Goal: Task Accomplishment & Management: Manage account settings

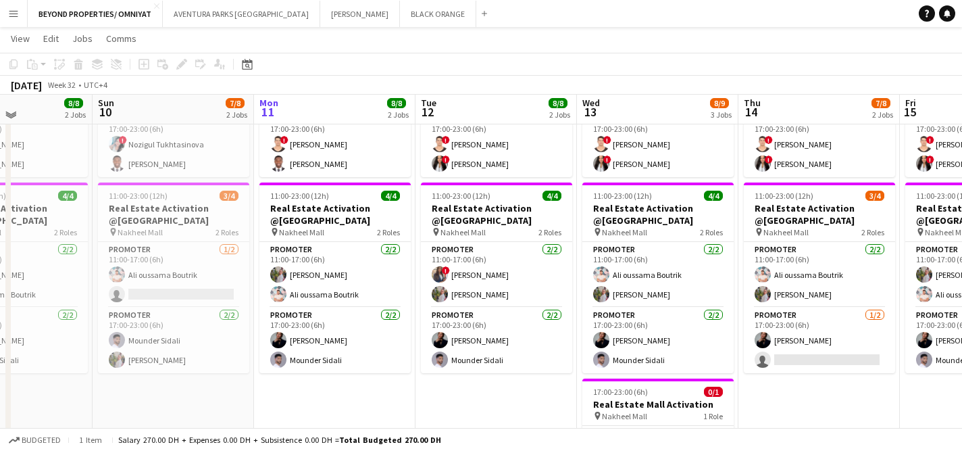
scroll to position [214, 0]
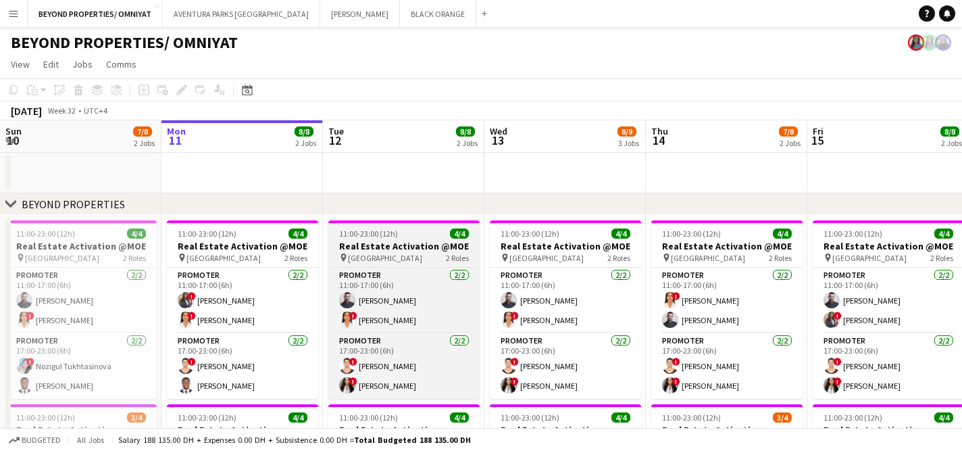
click at [433, 235] on div "11:00-23:00 (12h) 4/4" at bounding box center [403, 233] width 151 height 10
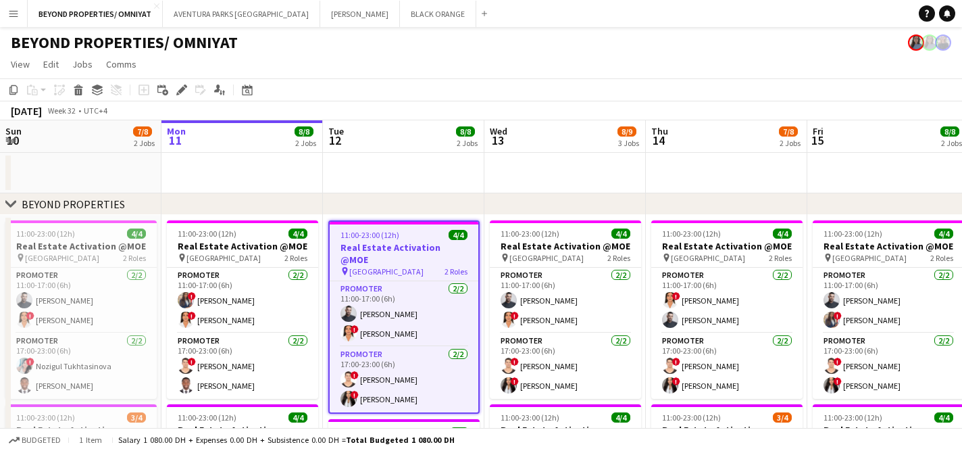
click at [371, 91] on app-toolbar "Copy Paste Paste Command V Paste with crew Command Shift V Paste linked Job Del…" at bounding box center [481, 89] width 962 height 23
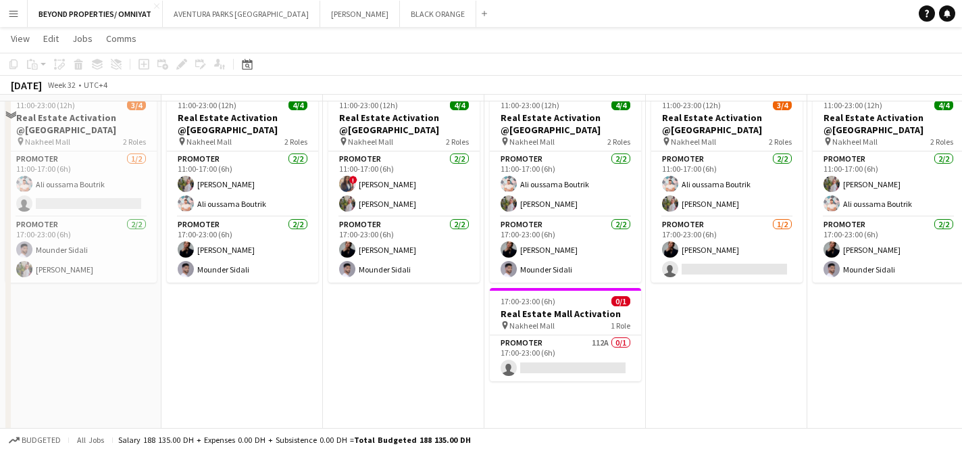
scroll to position [314, 0]
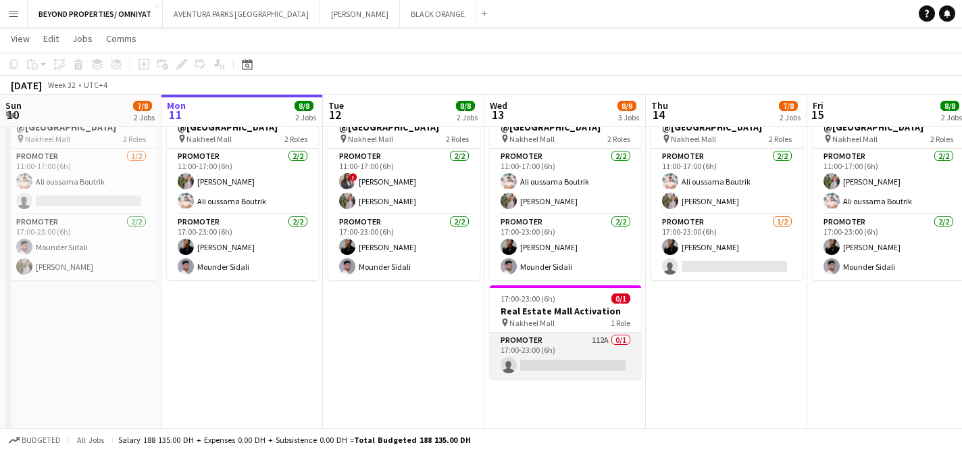
click at [543, 343] on app-card-role "Promoter 112A 0/1 17:00-23:00 (6h) single-neutral-actions" at bounding box center [565, 355] width 151 height 46
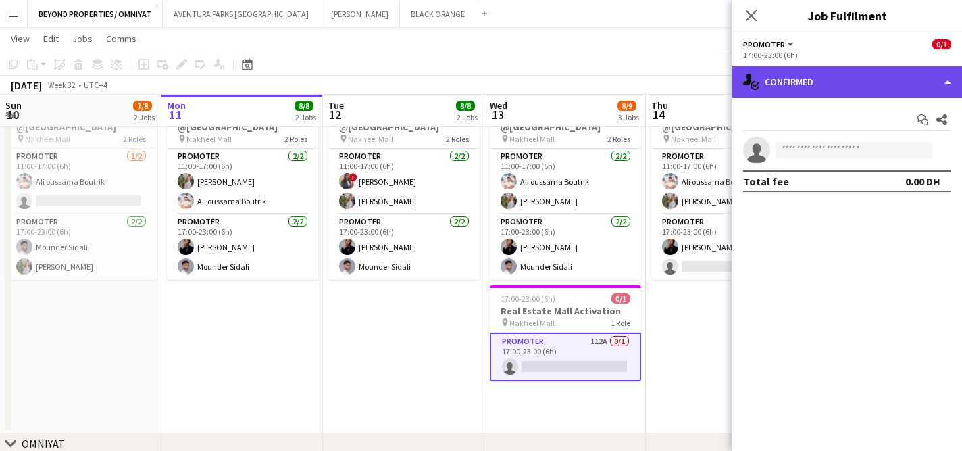
click at [809, 84] on div "single-neutral-actions-check-2 Confirmed" at bounding box center [848, 82] width 230 height 32
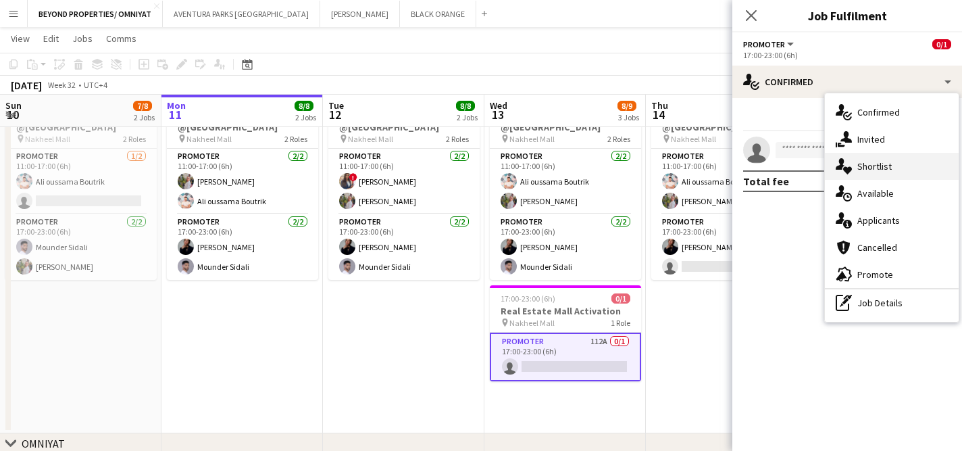
click at [874, 166] on div "single-neutral-actions-heart Shortlist" at bounding box center [892, 166] width 134 height 27
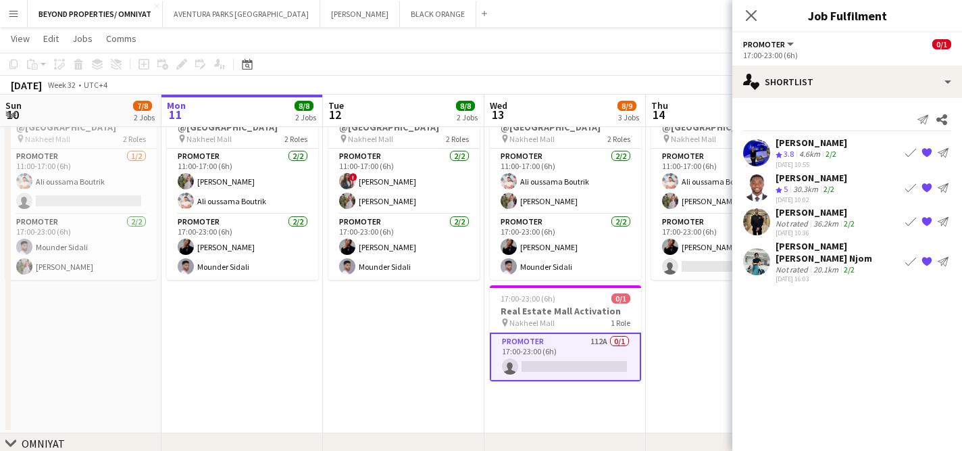
click at [804, 147] on div "[PERSON_NAME]" at bounding box center [812, 143] width 72 height 12
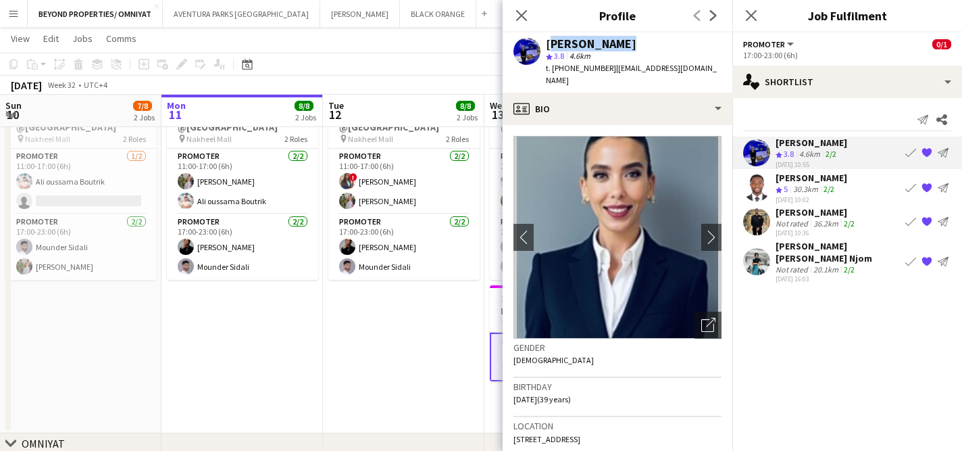
drag, startPoint x: 547, startPoint y: 45, endPoint x: 623, endPoint y: 39, distance: 76.6
click at [623, 39] on div "[PERSON_NAME]" at bounding box center [634, 44] width 176 height 12
copy div "[PERSON_NAME]"
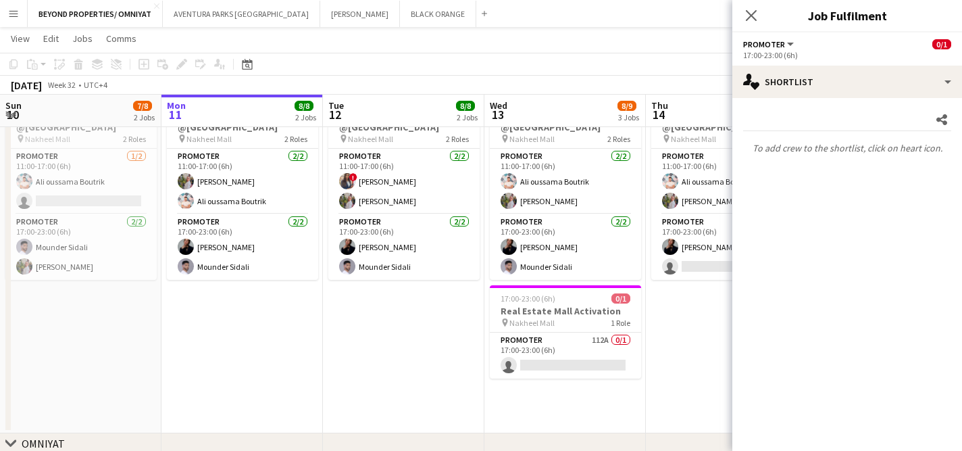
scroll to position [0, 0]
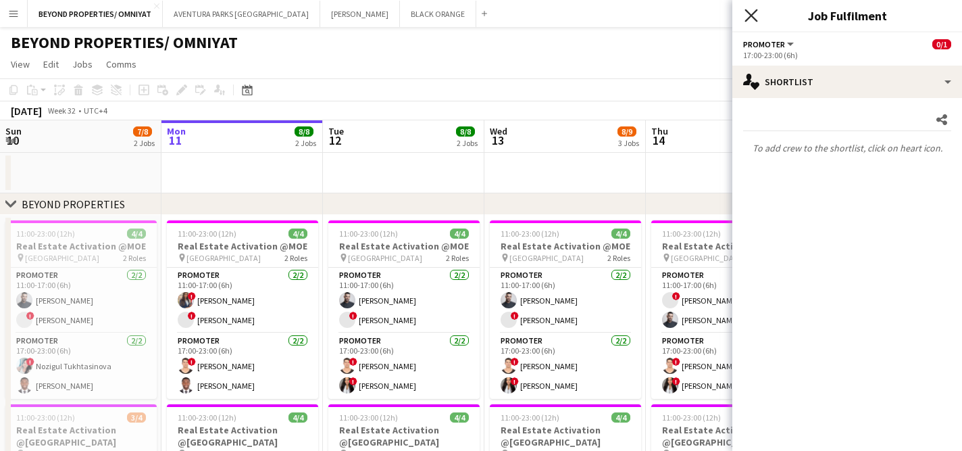
click at [756, 16] on icon "Close pop-in" at bounding box center [751, 15] width 13 height 13
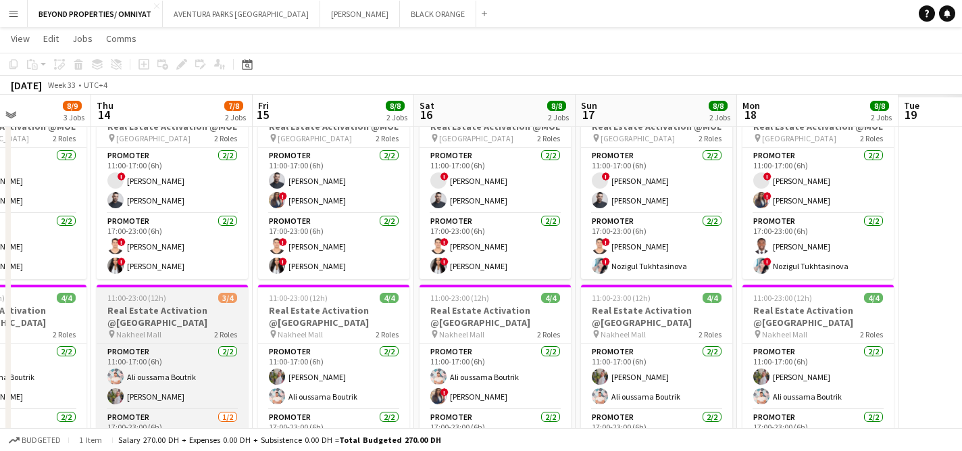
scroll to position [0, 393]
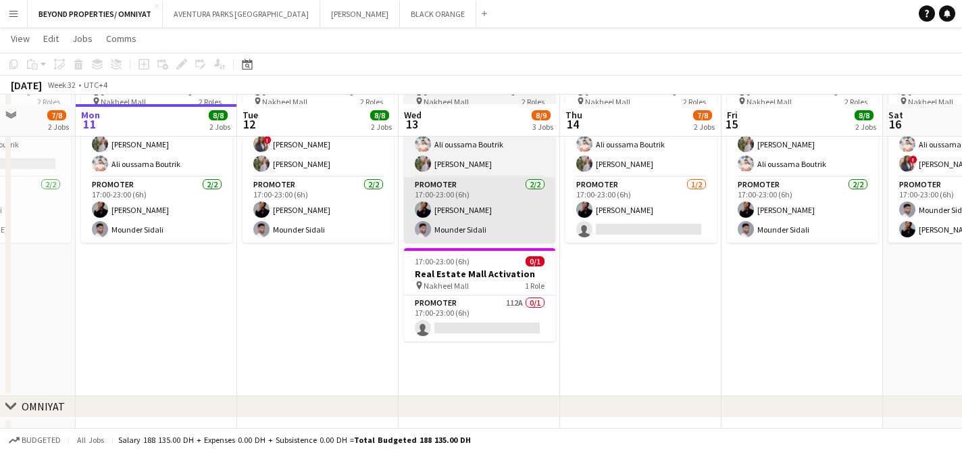
scroll to position [361, 0]
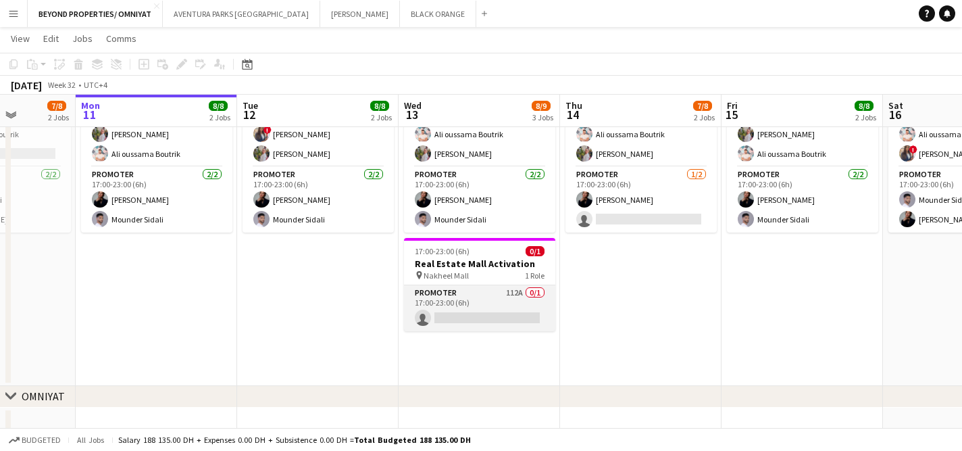
click at [445, 321] on app-card-role "Promoter 112A 0/1 17:00-23:00 (6h) single-neutral-actions" at bounding box center [479, 308] width 151 height 46
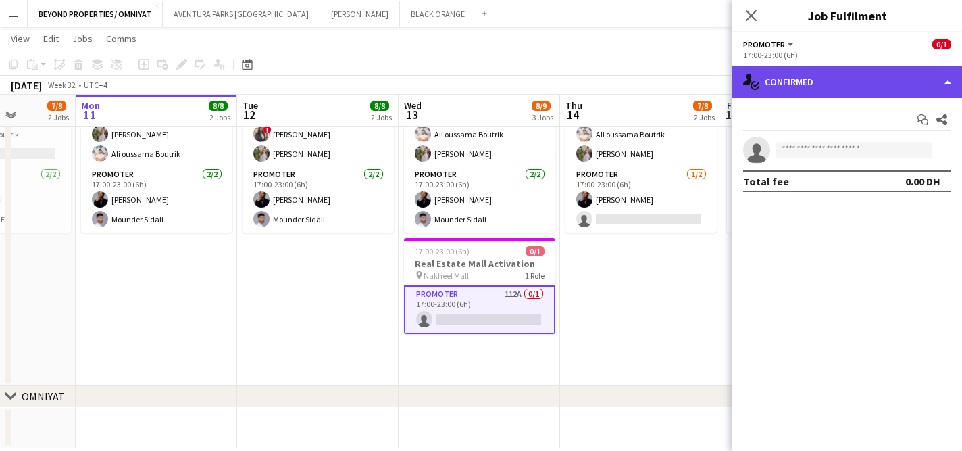
click at [770, 72] on div "single-neutral-actions-check-2 Confirmed" at bounding box center [848, 82] width 230 height 32
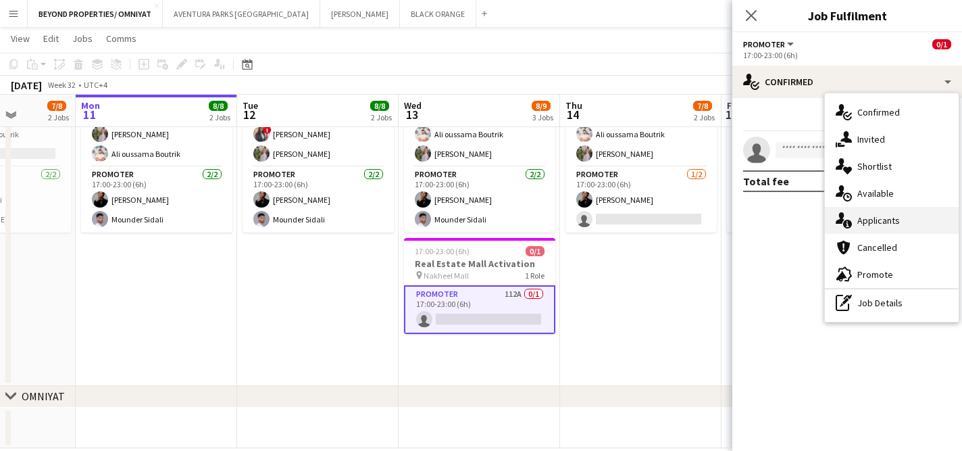
click at [857, 208] on div "single-neutral-actions-information Applicants" at bounding box center [892, 220] width 134 height 27
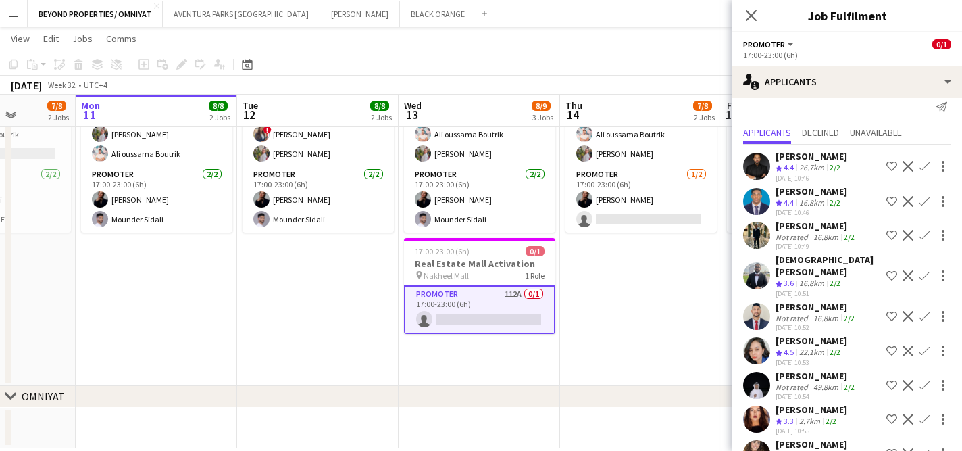
scroll to position [16, 0]
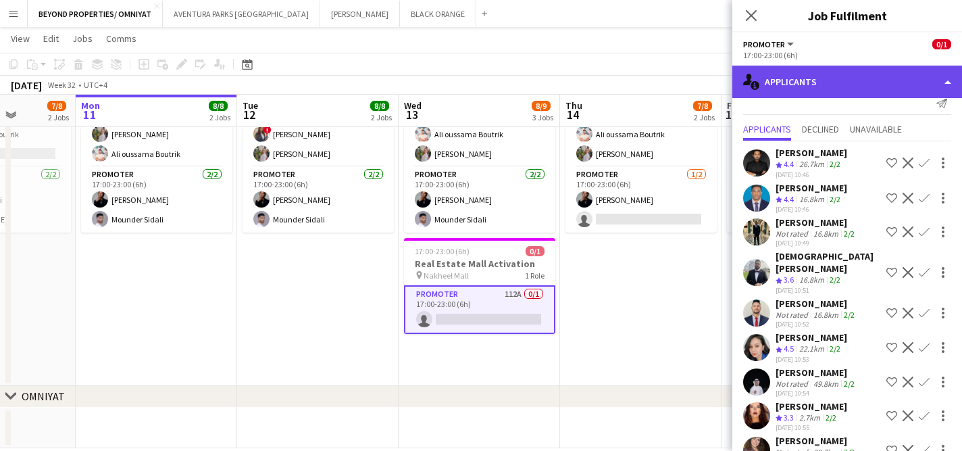
click at [795, 85] on div "single-neutral-actions-information Applicants" at bounding box center [848, 82] width 230 height 32
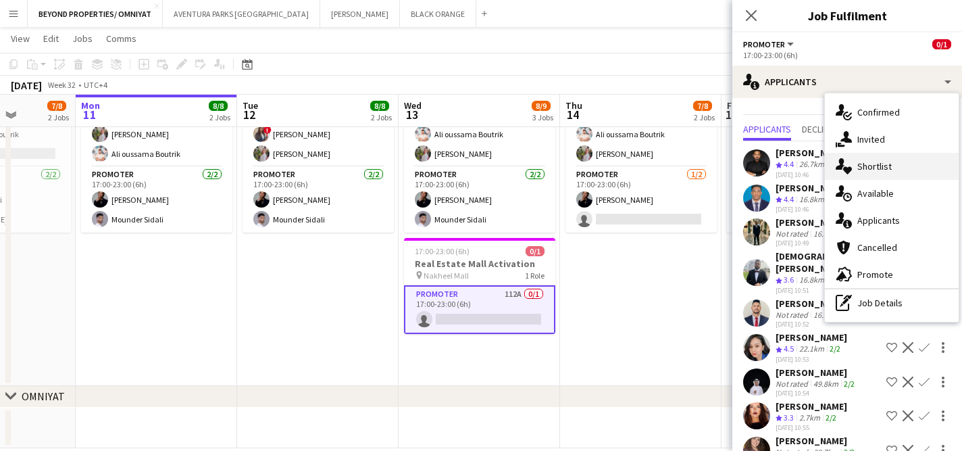
click at [857, 158] on div "single-neutral-actions-heart Shortlist" at bounding box center [892, 166] width 134 height 27
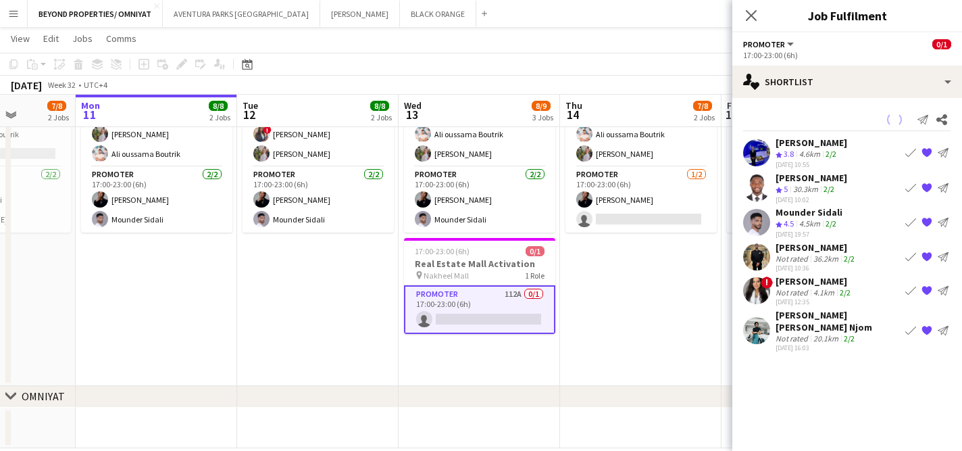
scroll to position [0, 0]
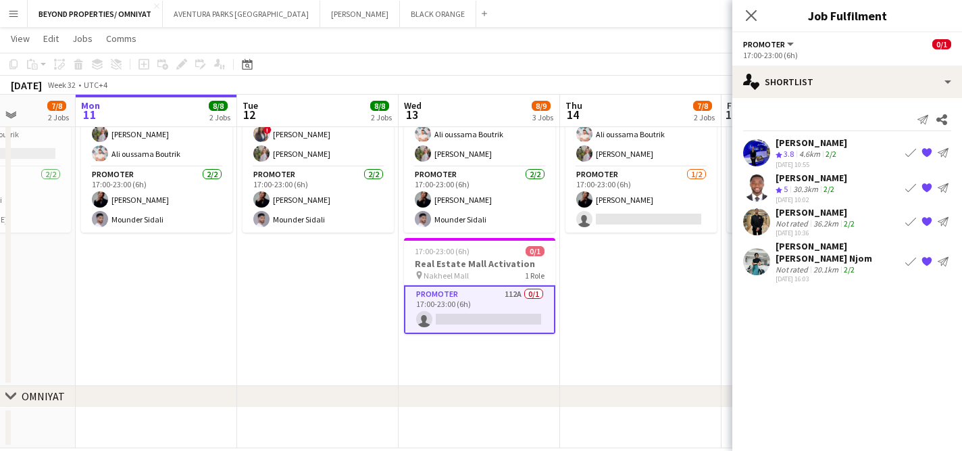
click at [812, 149] on div "4.6km" at bounding box center [810, 154] width 26 height 11
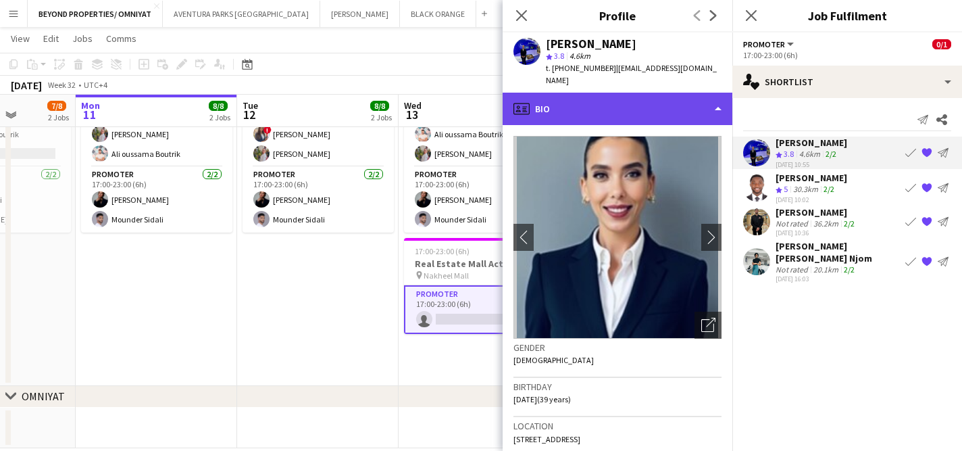
click at [610, 98] on div "profile Bio" at bounding box center [618, 109] width 230 height 32
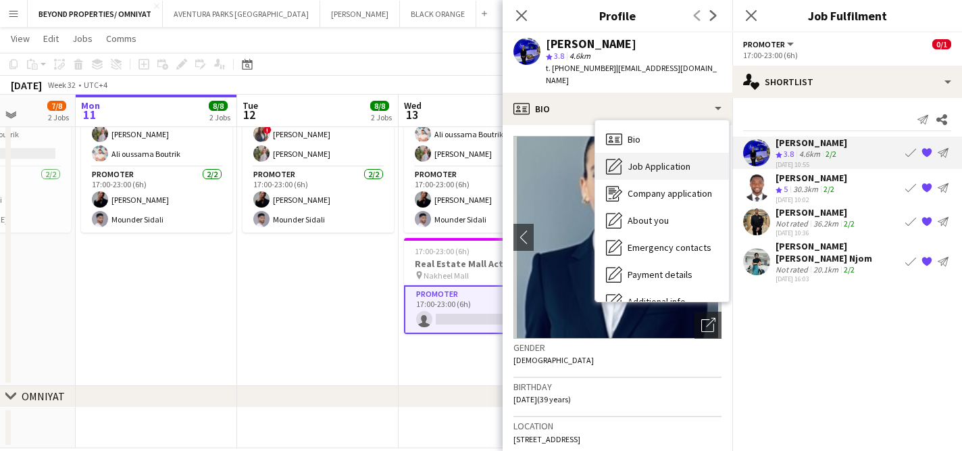
click at [641, 160] on span "Job Application" at bounding box center [659, 166] width 63 height 12
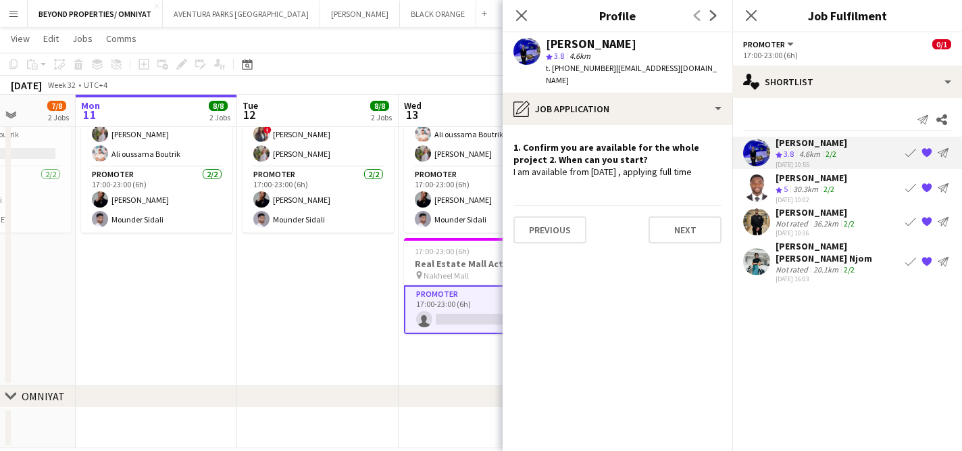
click at [810, 220] on div "Not rated" at bounding box center [793, 223] width 35 height 10
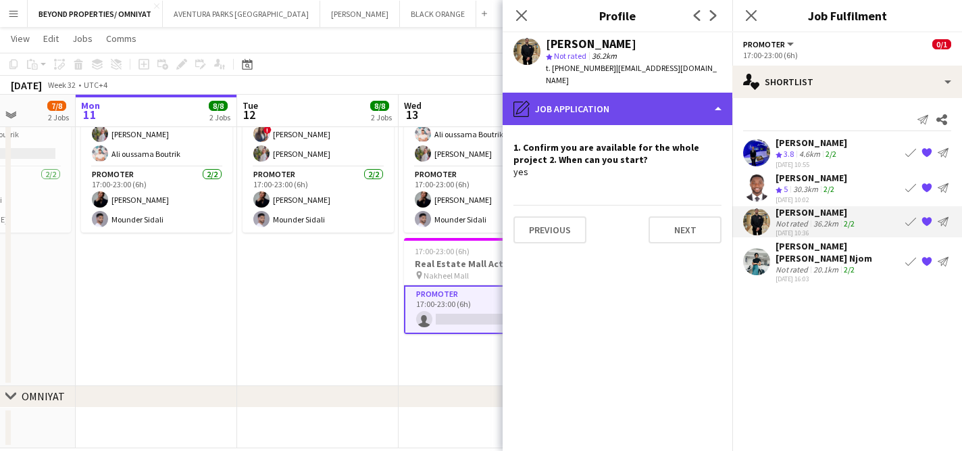
click at [609, 95] on div "pencil4 Job Application" at bounding box center [618, 109] width 230 height 32
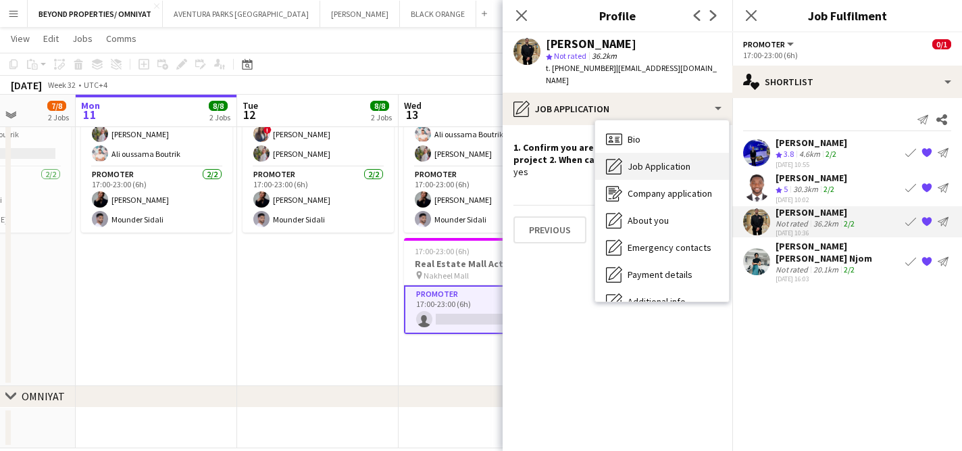
click at [645, 160] on span "Job Application" at bounding box center [659, 166] width 63 height 12
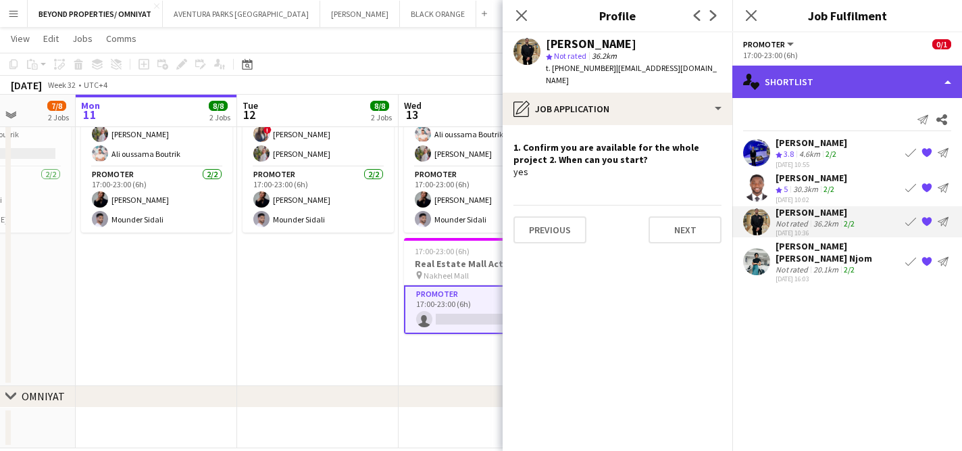
click at [785, 82] on div "single-neutral-actions-heart Shortlist" at bounding box center [848, 82] width 230 height 32
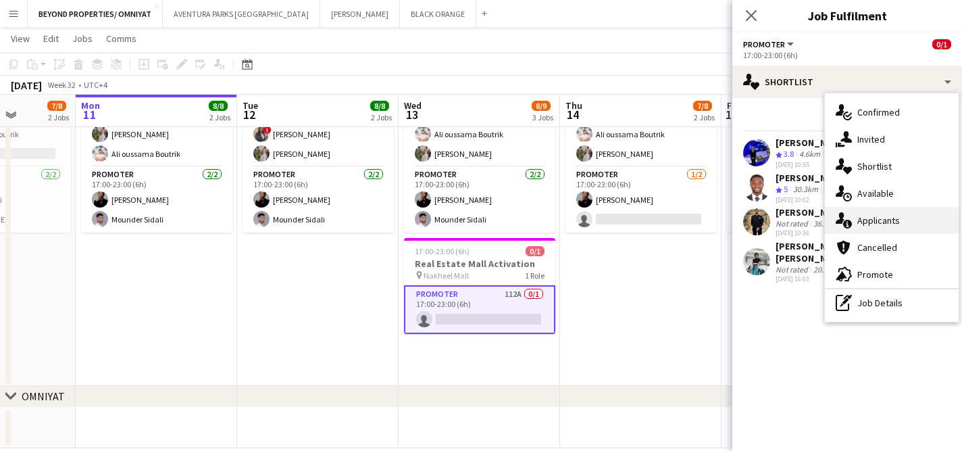
click at [862, 222] on div "single-neutral-actions-information Applicants" at bounding box center [892, 220] width 134 height 27
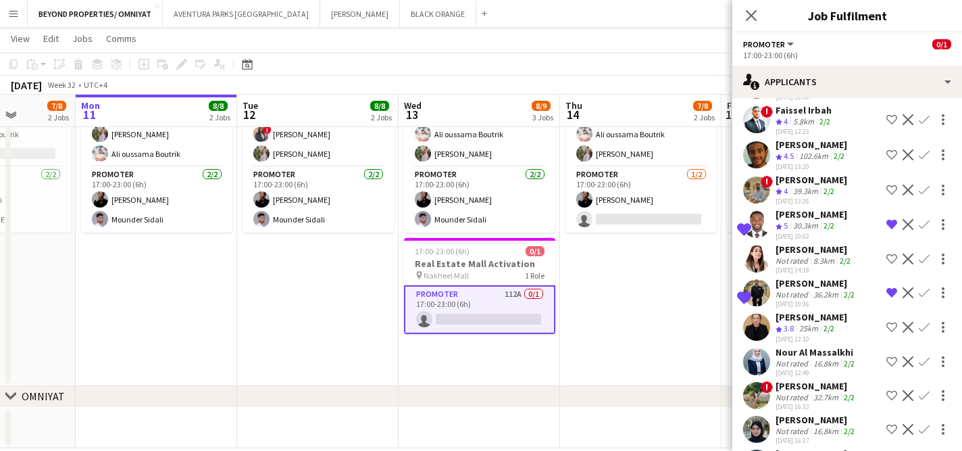
scroll to position [2671, 0]
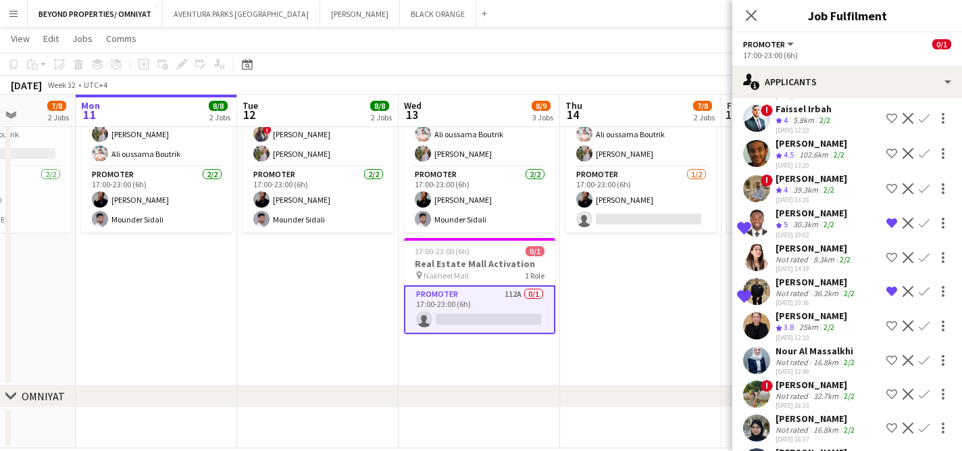
click at [891, 286] on app-icon "Remove crew from shortlist" at bounding box center [892, 291] width 11 height 11
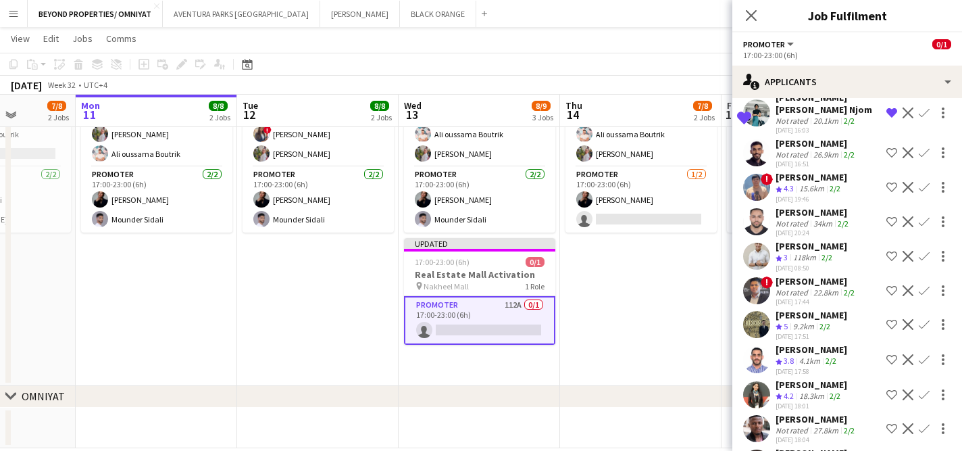
scroll to position [3374, 0]
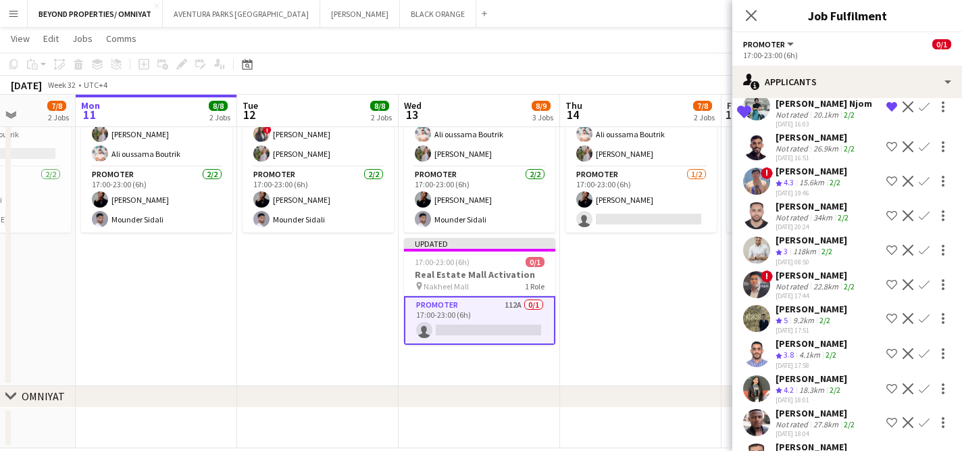
click at [889, 313] on app-icon "Shortlist crew" at bounding box center [892, 318] width 11 height 11
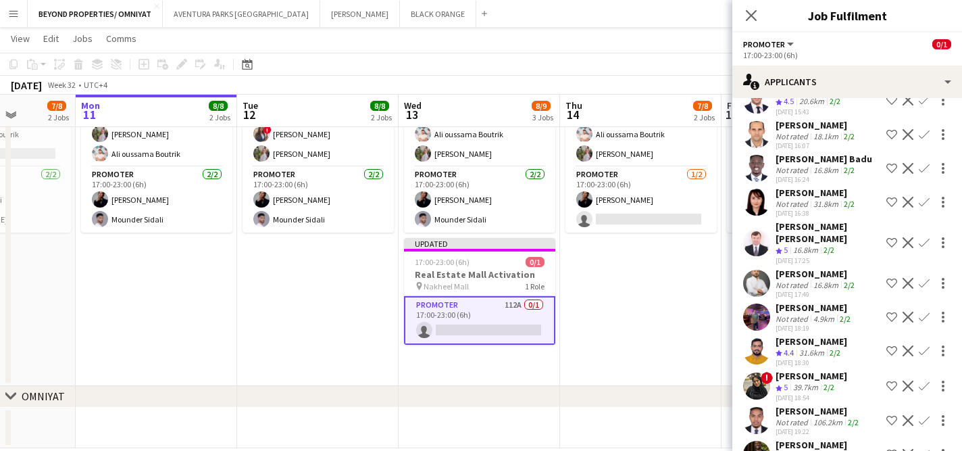
scroll to position [1379, 0]
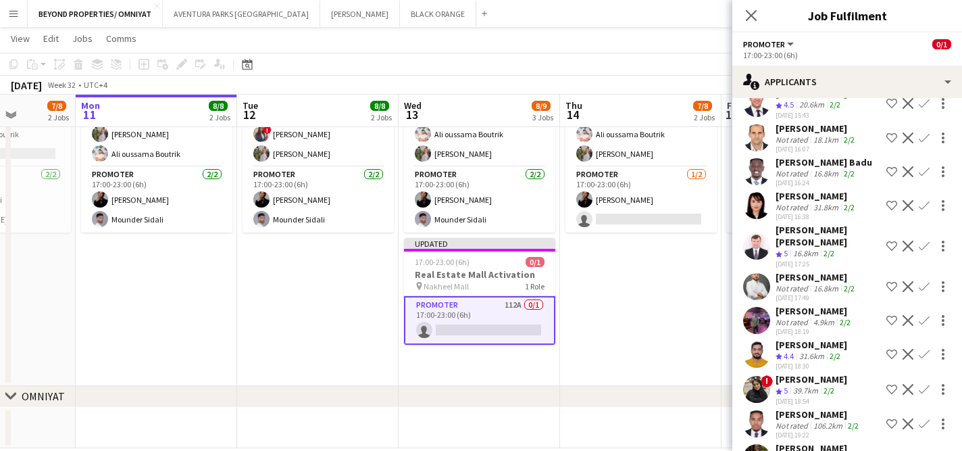
click at [892, 281] on app-icon "Shortlist crew" at bounding box center [892, 286] width 11 height 11
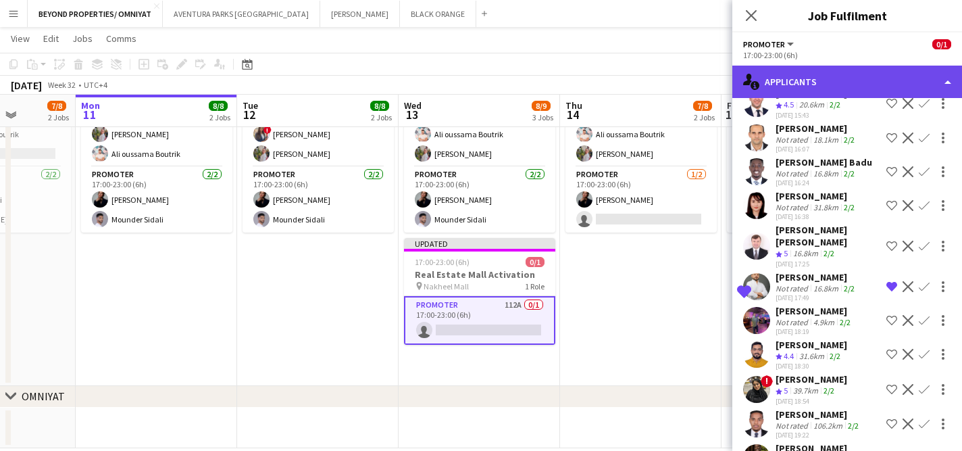
click at [795, 82] on div "single-neutral-actions-information Applicants" at bounding box center [848, 82] width 230 height 32
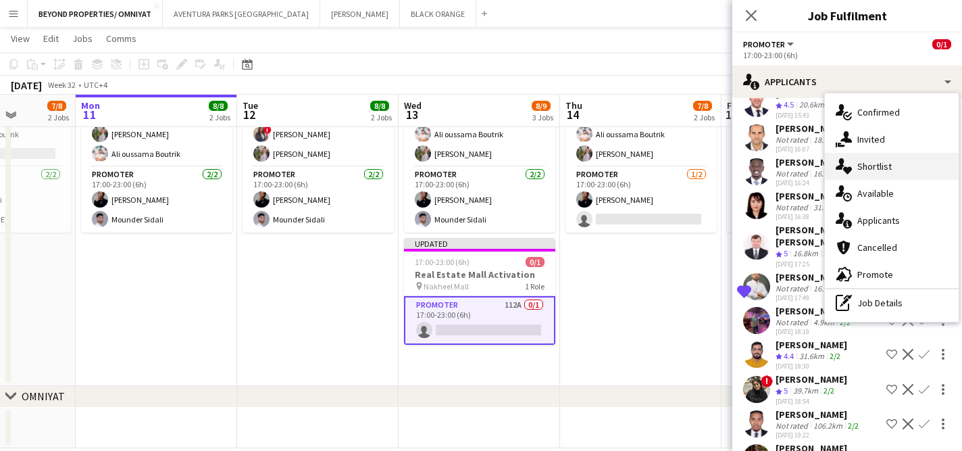
click at [891, 172] on div "single-neutral-actions-heart Shortlist" at bounding box center [892, 166] width 134 height 27
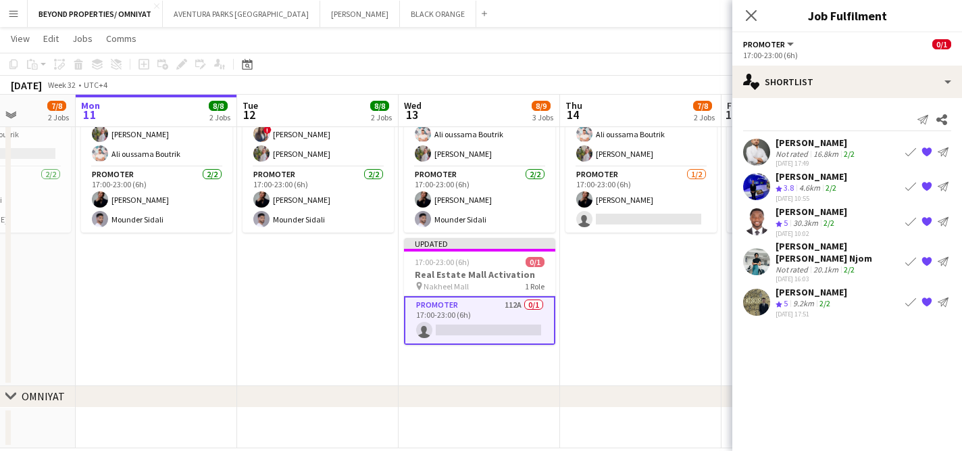
click at [795, 150] on div "Not rated" at bounding box center [793, 154] width 35 height 10
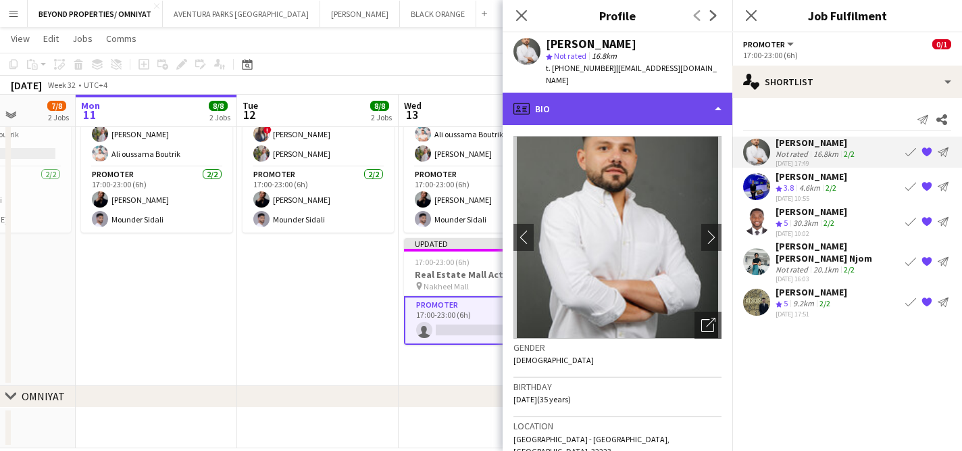
click at [591, 103] on div "profile Bio" at bounding box center [618, 109] width 230 height 32
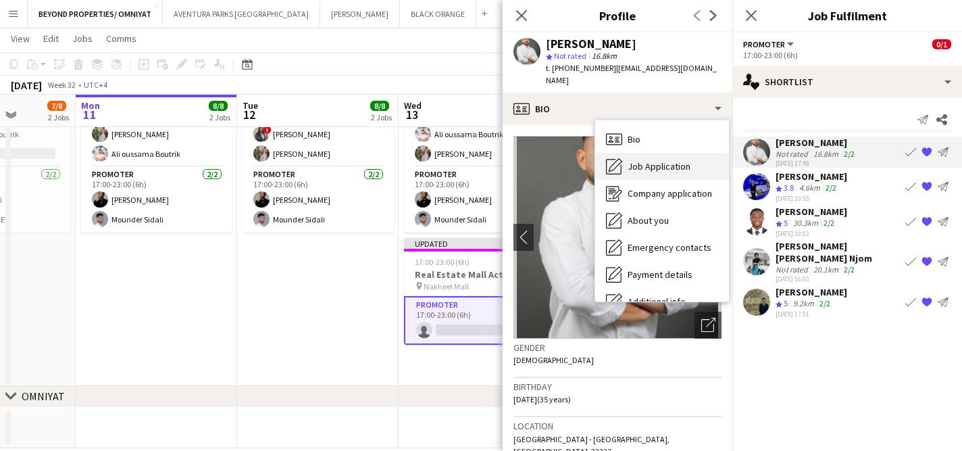
click at [651, 160] on span "Job Application" at bounding box center [659, 166] width 63 height 12
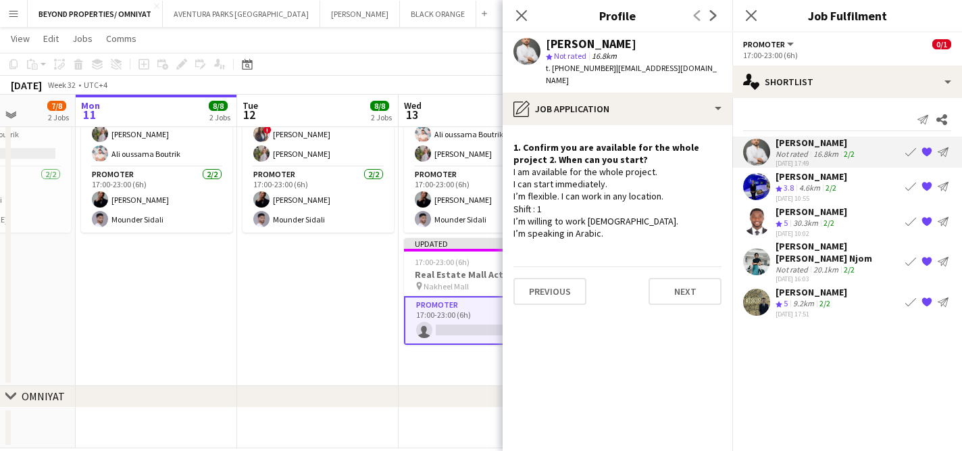
click at [528, 52] on app-user-avatar at bounding box center [527, 51] width 27 height 27
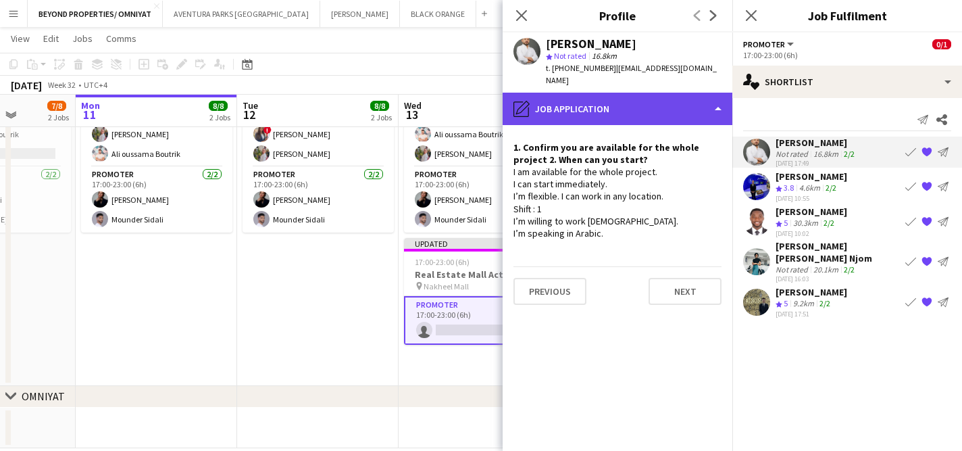
click at [600, 93] on div "pencil4 Job Application" at bounding box center [618, 109] width 230 height 32
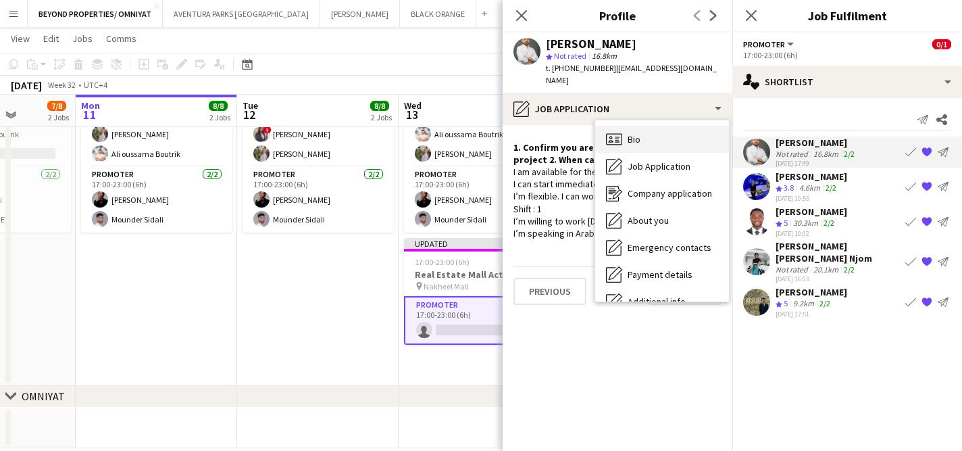
click at [624, 126] on div "Bio Bio" at bounding box center [662, 139] width 134 height 27
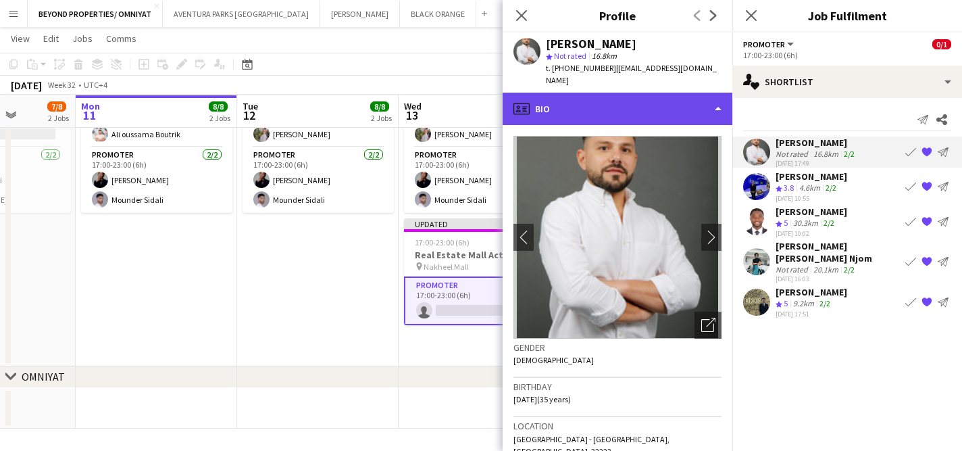
click at [578, 99] on div "profile Bio" at bounding box center [618, 109] width 230 height 32
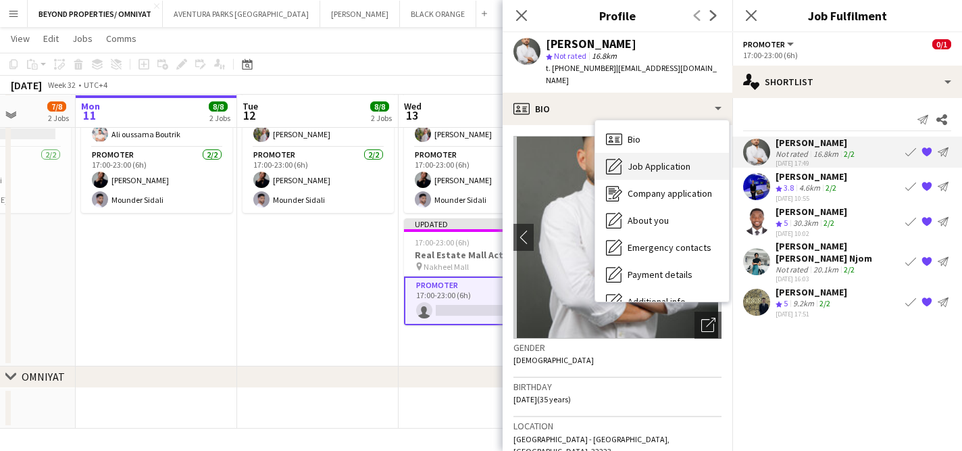
click at [646, 160] on span "Job Application" at bounding box center [659, 166] width 63 height 12
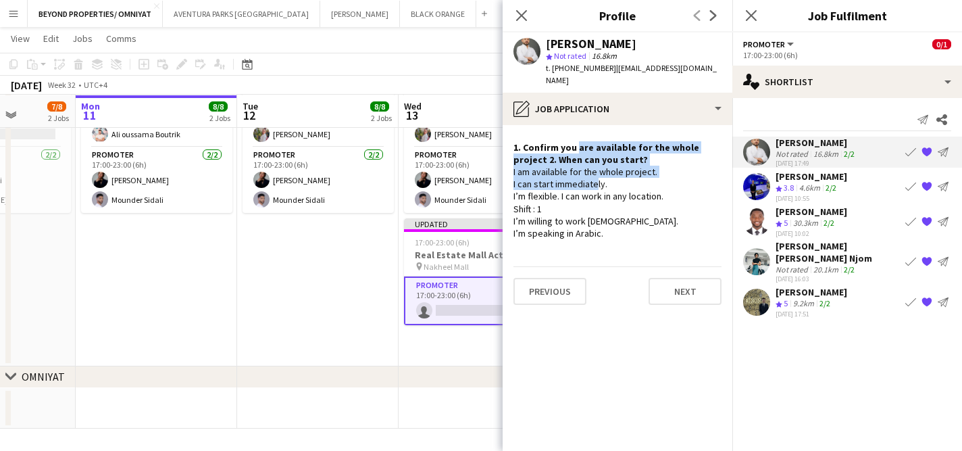
drag, startPoint x: 574, startPoint y: 137, endPoint x: 590, endPoint y: 166, distance: 33.3
click at [591, 166] on div "1. Confirm you are available for the whole project 2. When can you start? I am …" at bounding box center [618, 190] width 208 height 99
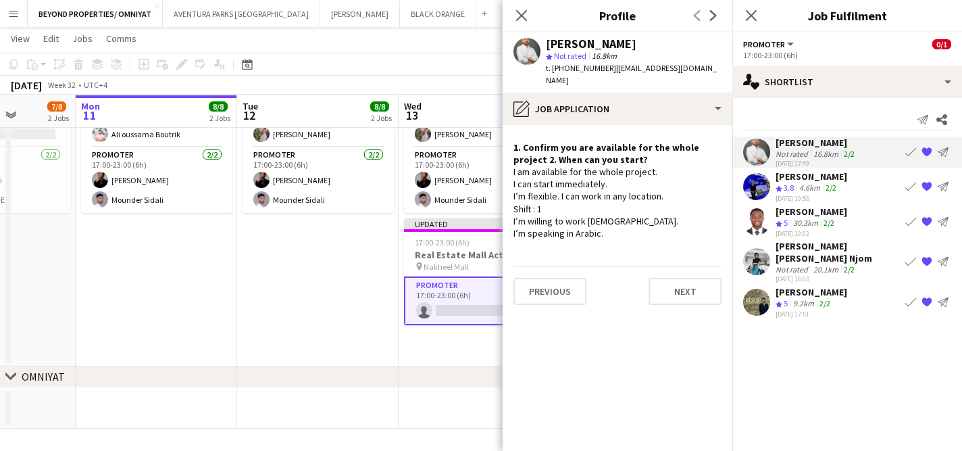
click at [658, 187] on div "I am available for the whole project. I can start immediately. I’m flexible. I …" at bounding box center [618, 203] width 208 height 74
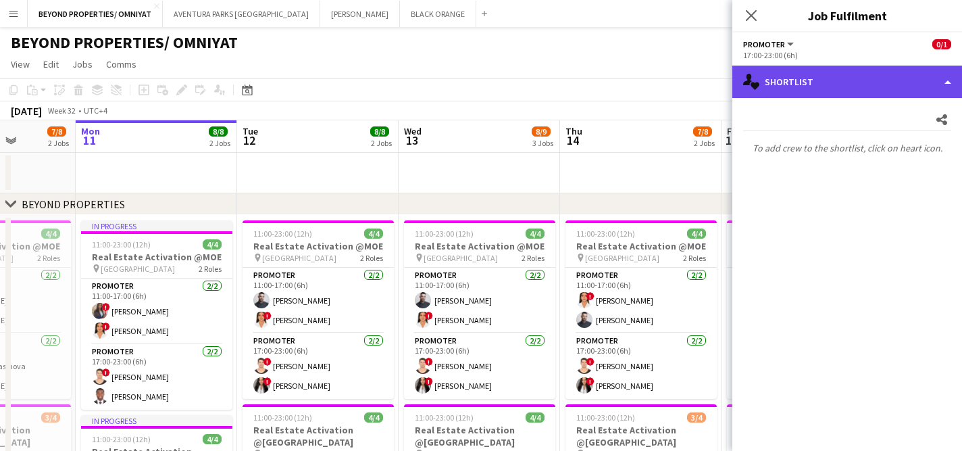
click at [774, 87] on div "single-neutral-actions-heart Shortlist" at bounding box center [848, 82] width 230 height 32
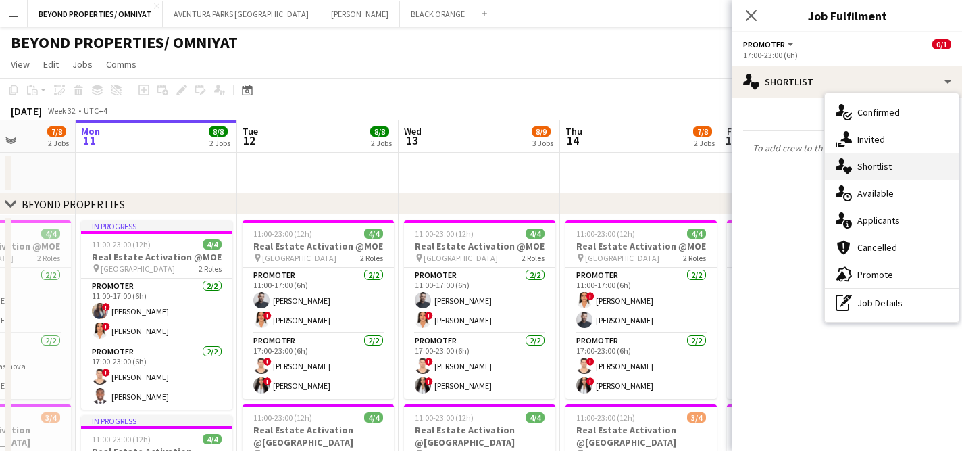
click at [877, 168] on div "single-neutral-actions-heart Shortlist" at bounding box center [892, 166] width 134 height 27
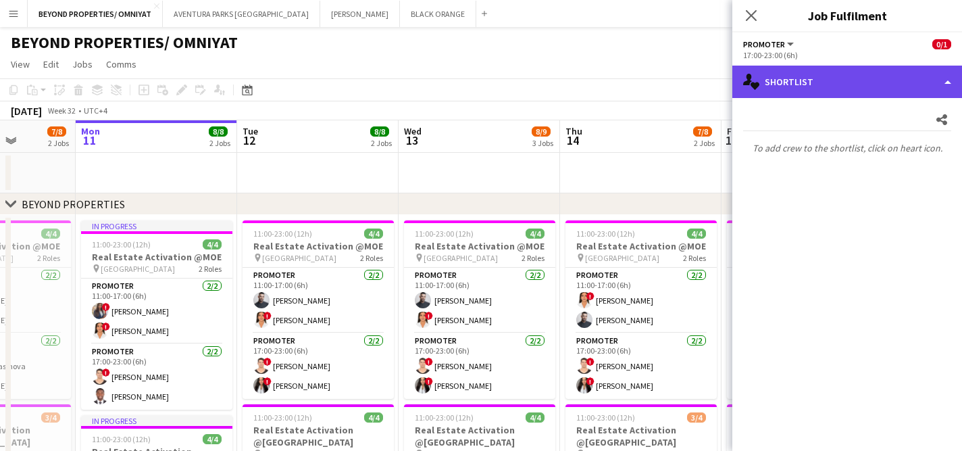
click at [812, 79] on div "single-neutral-actions-heart Shortlist" at bounding box center [848, 82] width 230 height 32
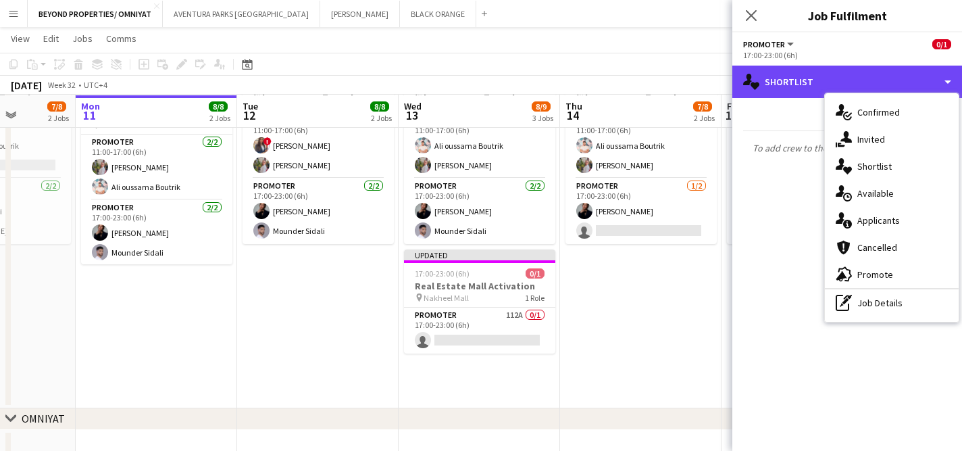
scroll to position [350, 0]
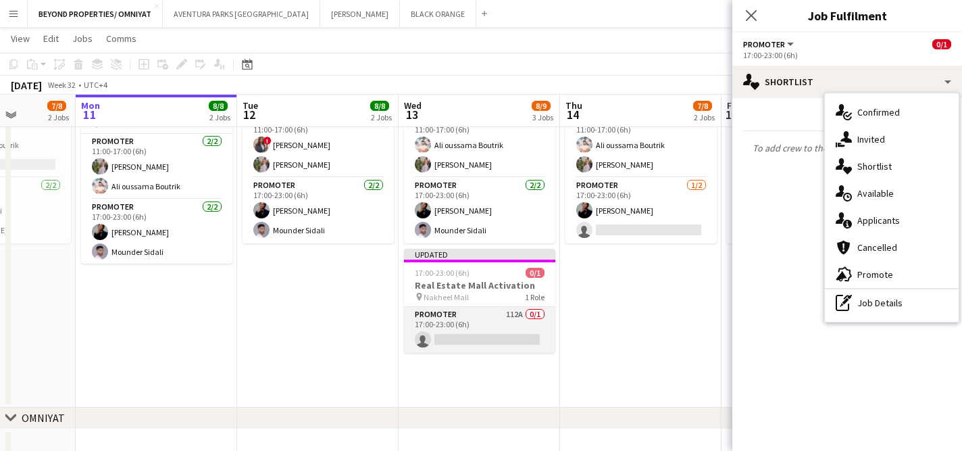
click at [481, 326] on app-card-role "Promoter 112A 0/1 17:00-23:00 (6h) single-neutral-actions" at bounding box center [479, 330] width 151 height 46
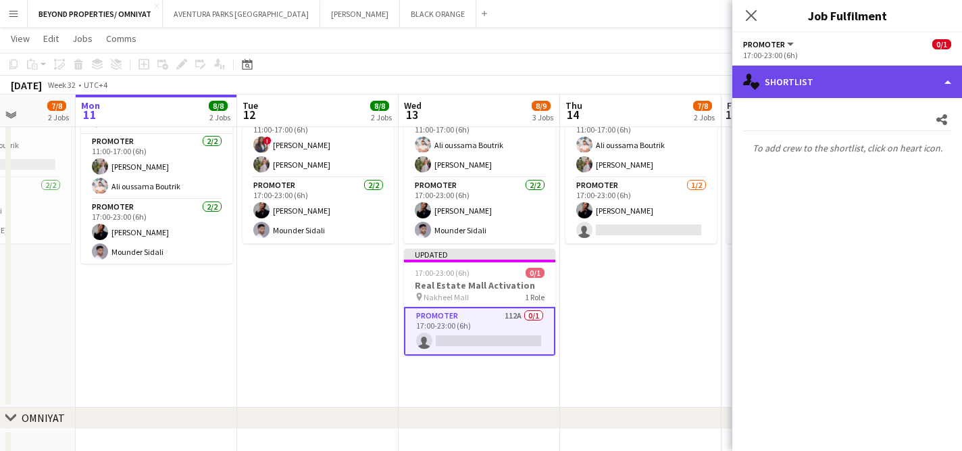
click at [798, 86] on div "single-neutral-actions-heart Shortlist" at bounding box center [848, 82] width 230 height 32
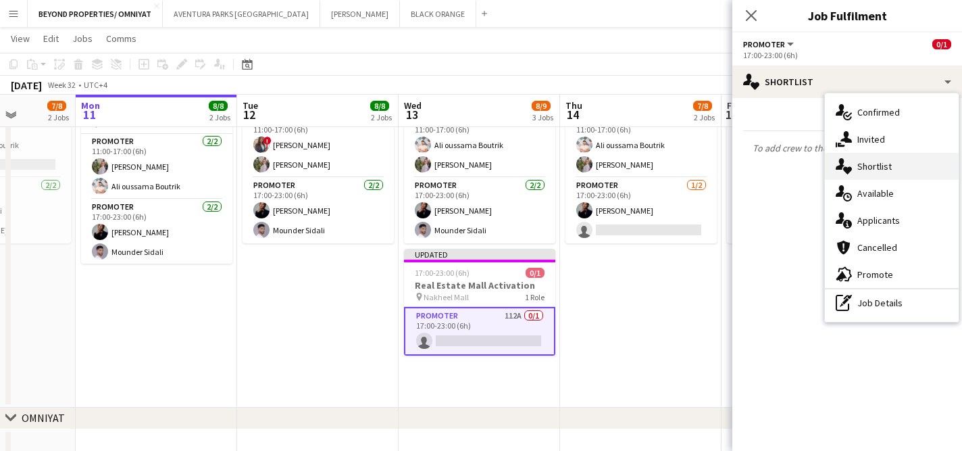
click at [862, 169] on div "single-neutral-actions-heart Shortlist" at bounding box center [892, 166] width 134 height 27
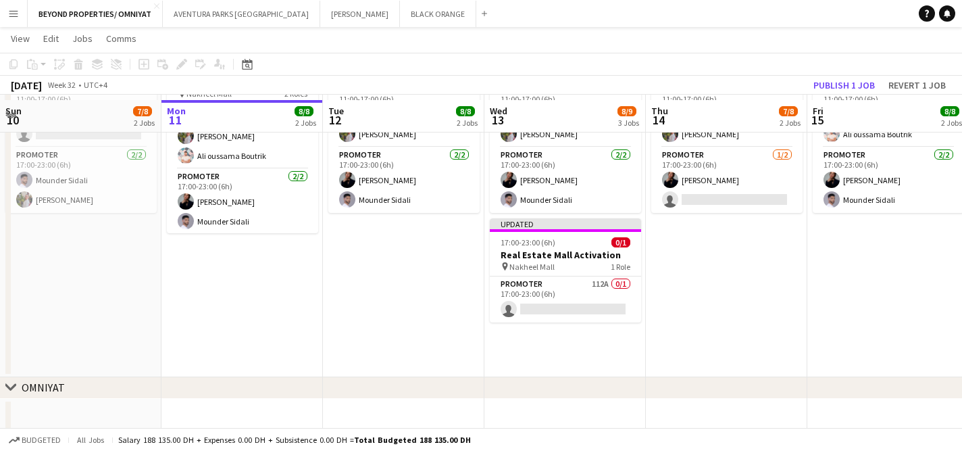
scroll to position [391, 0]
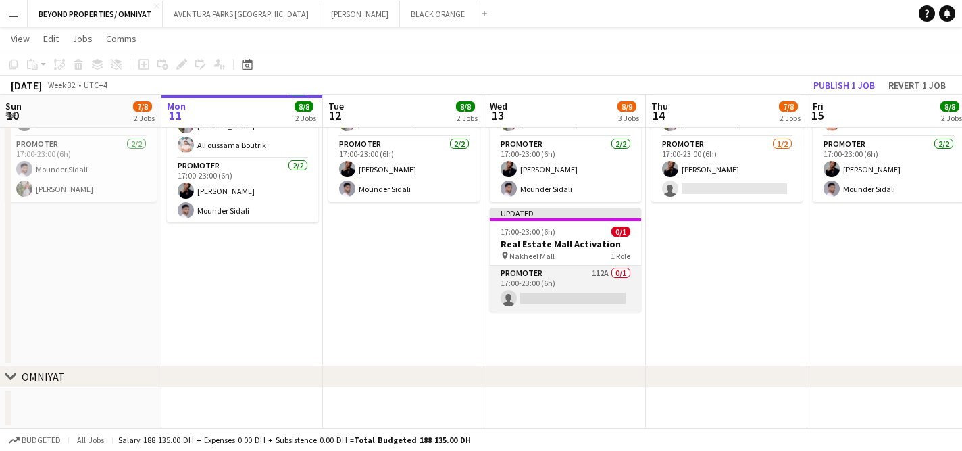
click at [526, 277] on app-card-role "Promoter 112A 0/1 17:00-23:00 (6h) single-neutral-actions" at bounding box center [565, 289] width 151 height 46
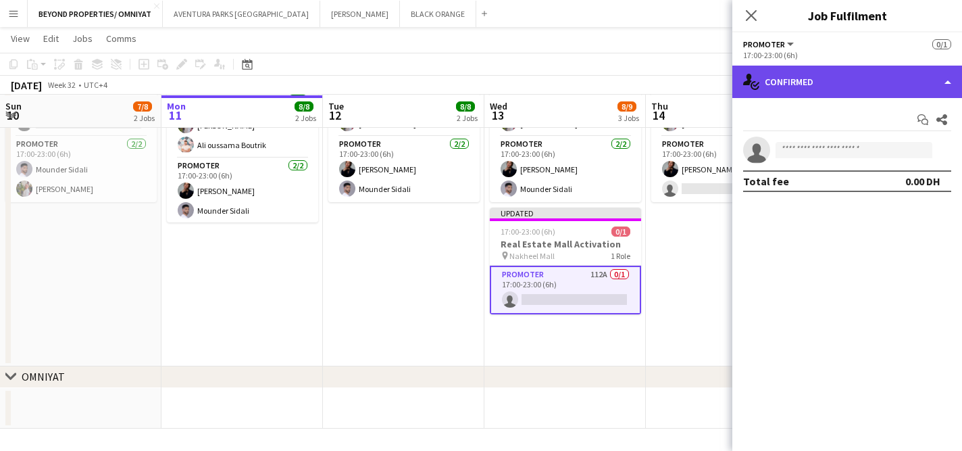
click at [826, 84] on div "single-neutral-actions-check-2 Confirmed" at bounding box center [848, 82] width 230 height 32
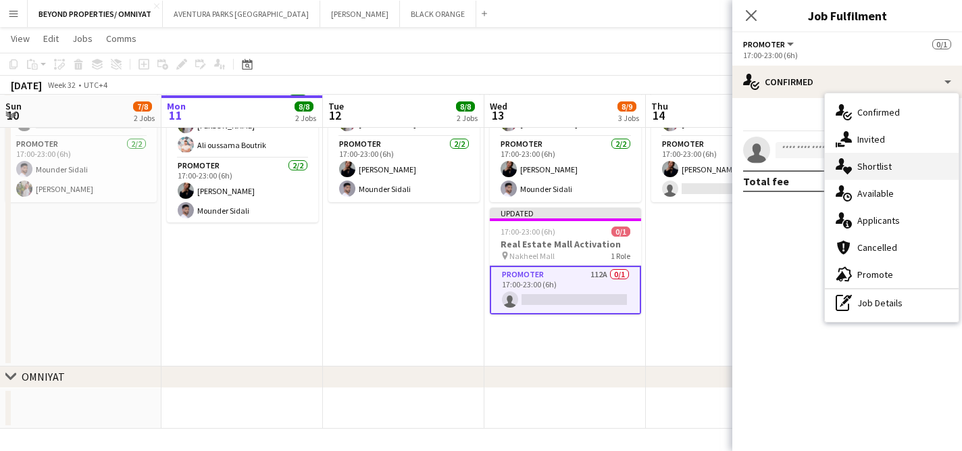
click at [873, 168] on div "single-neutral-actions-heart Shortlist" at bounding box center [892, 166] width 134 height 27
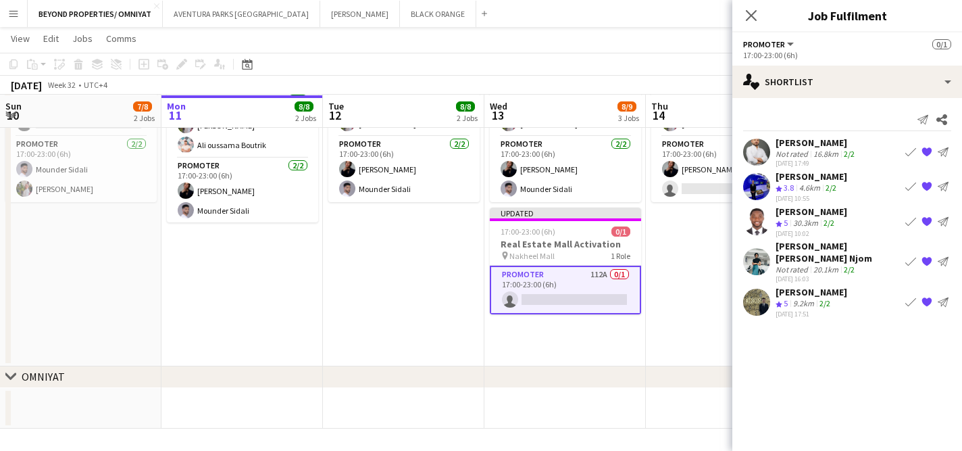
click at [756, 151] on app-user-avatar at bounding box center [756, 152] width 27 height 27
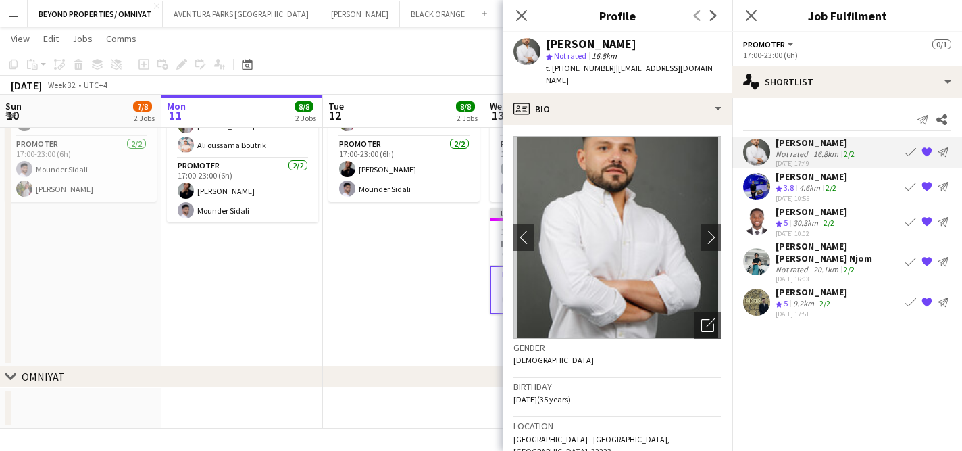
drag, startPoint x: 631, startPoint y: 45, endPoint x: 545, endPoint y: 45, distance: 85.2
click at [545, 45] on div "[PERSON_NAME] star Not rated 16.8km t. [PHONE_NUMBER] | [EMAIL_ADDRESS][DOMAIN_…" at bounding box center [618, 62] width 230 height 60
copy div "[PERSON_NAME]"
click at [14, 18] on app-icon "Menu" at bounding box center [13, 13] width 11 height 11
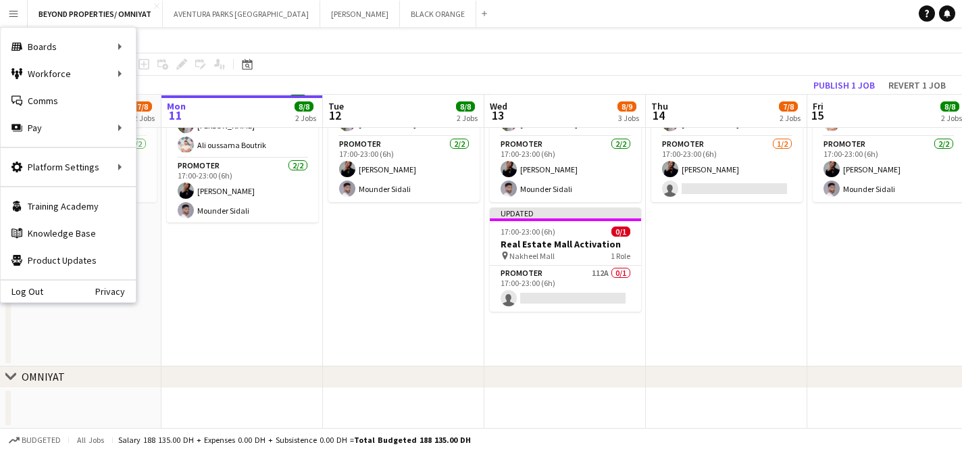
click at [291, 270] on app-date-cell "In progress 11:00-23:00 (12h) 4/4 Real Estate Activation @MOE pin Mall of Emira…" at bounding box center [243, 94] width 162 height 544
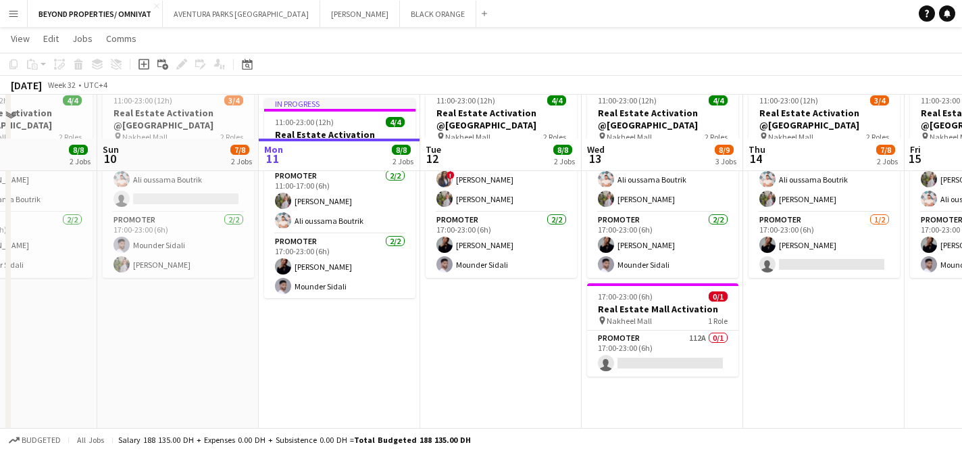
scroll to position [374, 0]
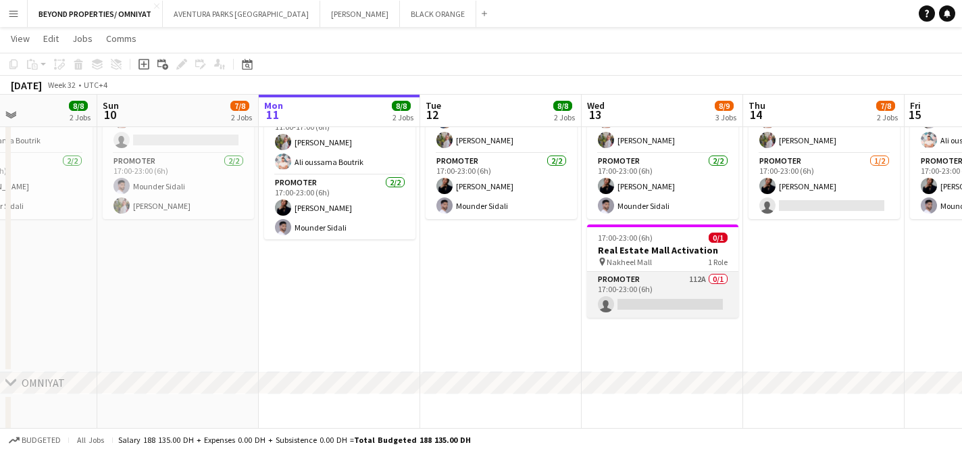
click at [659, 295] on app-card-role "Promoter 112A 0/1 17:00-23:00 (6h) single-neutral-actions" at bounding box center [662, 295] width 151 height 46
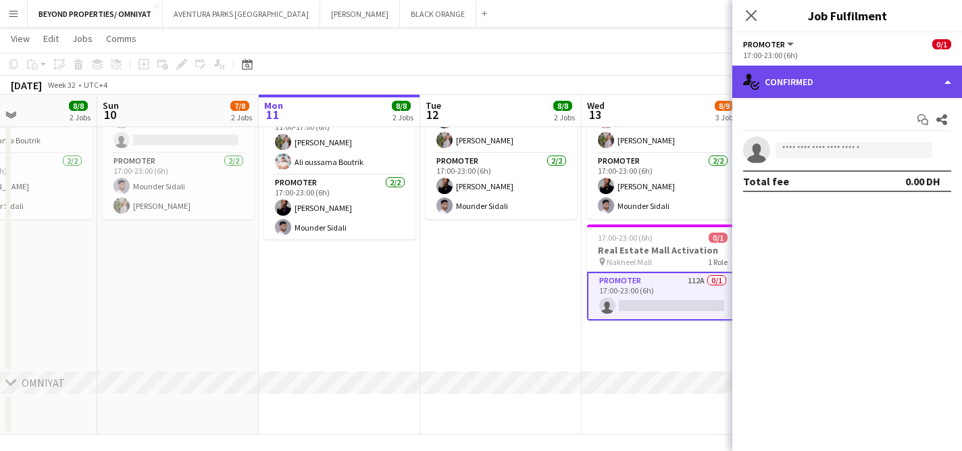
click at [802, 84] on div "single-neutral-actions-check-2 Confirmed" at bounding box center [848, 82] width 230 height 32
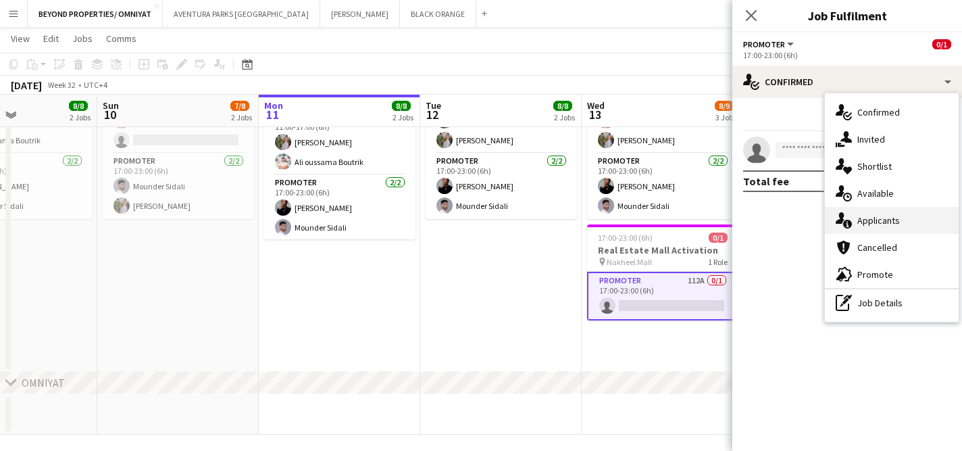
click at [881, 221] on div "single-neutral-actions-information Applicants" at bounding box center [892, 220] width 134 height 27
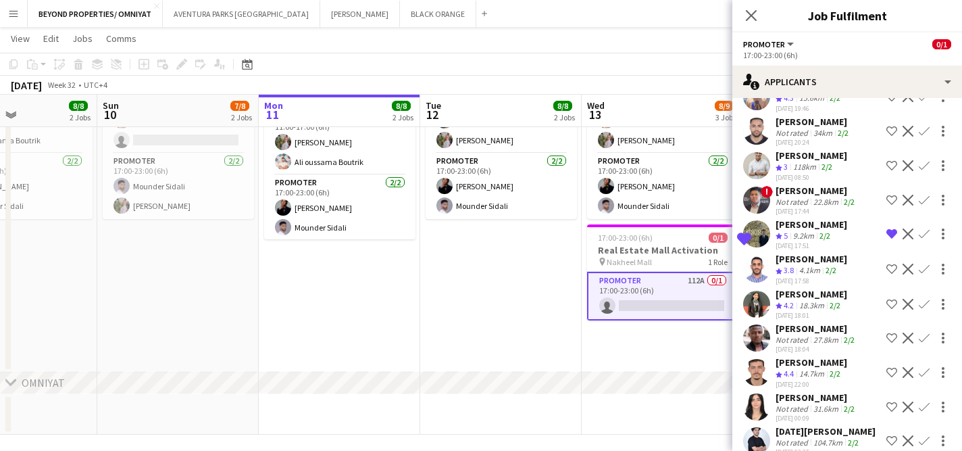
scroll to position [3479, 0]
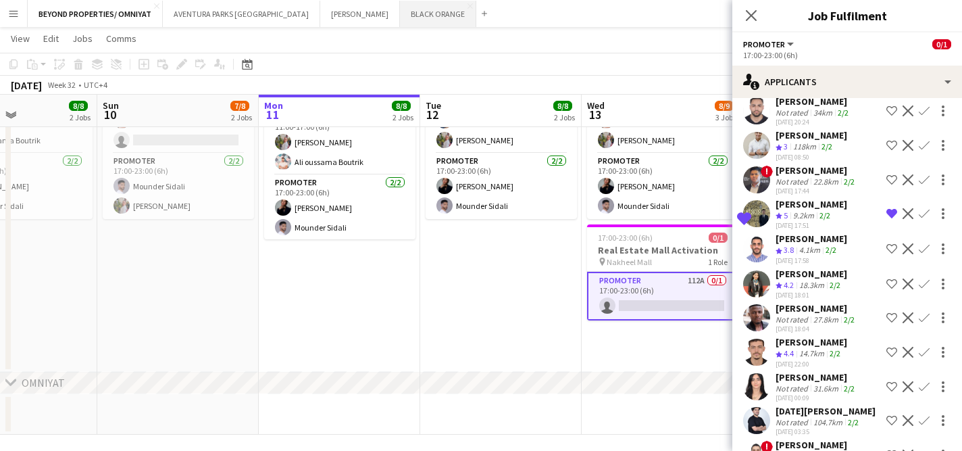
click at [400, 18] on button "BLACK ORANGE Close" at bounding box center [438, 14] width 76 height 26
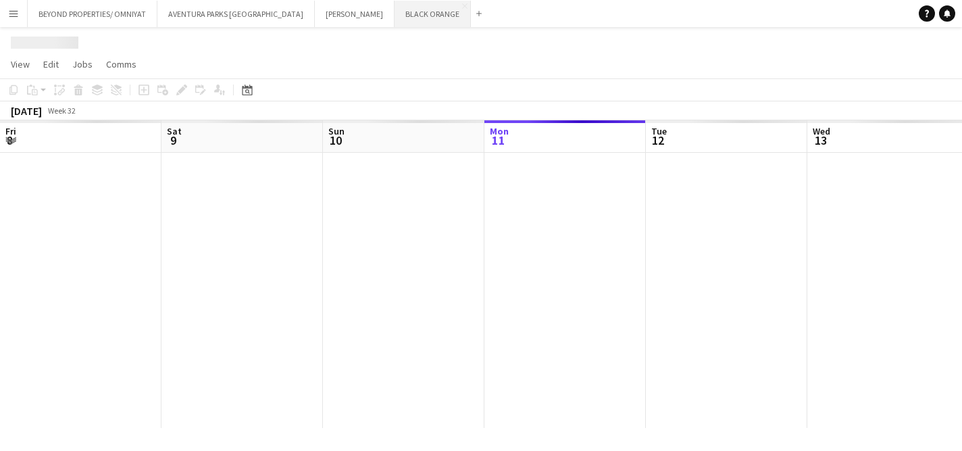
scroll to position [0, 323]
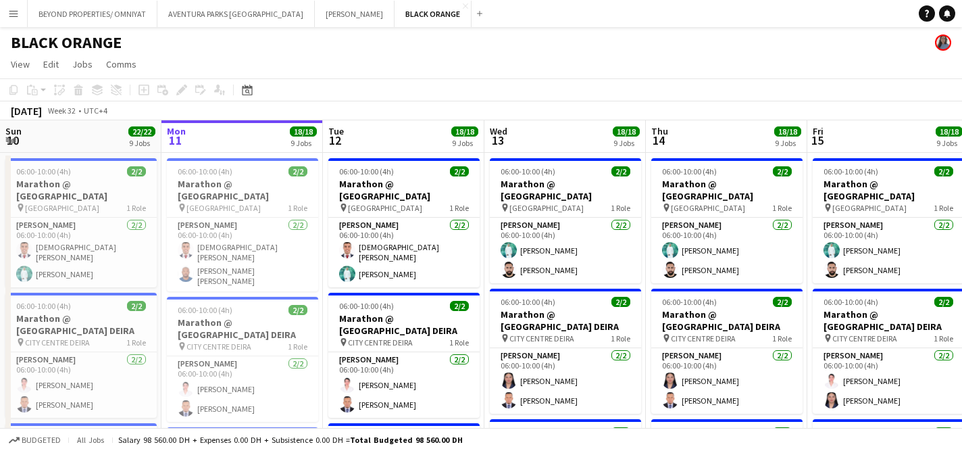
click at [18, 16] on app-icon "Menu" at bounding box center [13, 13] width 11 height 11
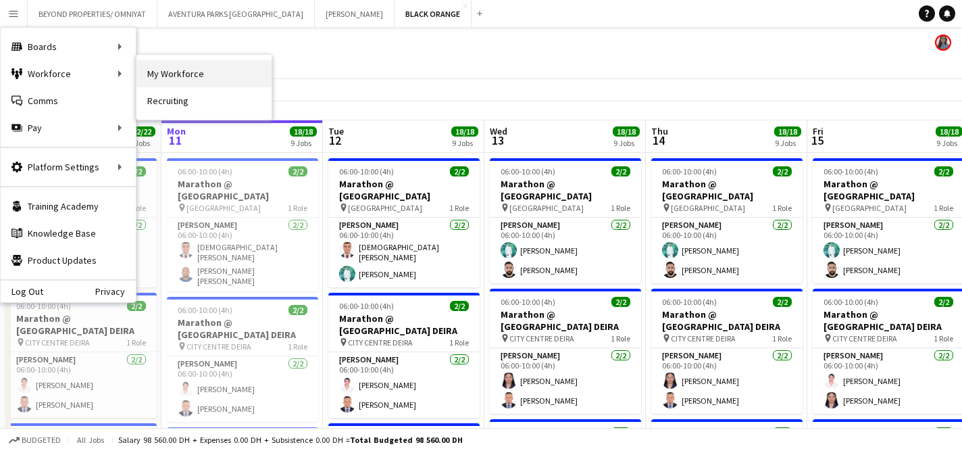
click at [166, 77] on link "My Workforce" at bounding box center [204, 73] width 135 height 27
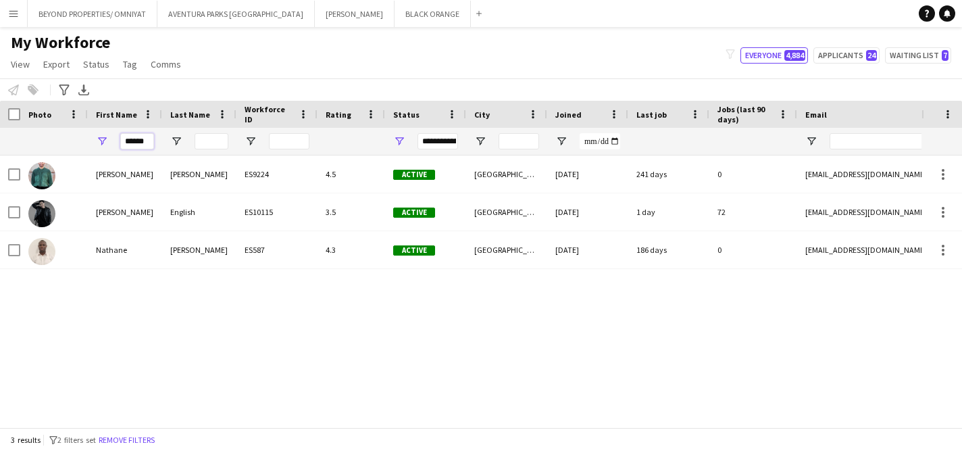
drag, startPoint x: 149, startPoint y: 144, endPoint x: 118, endPoint y: 143, distance: 31.1
click at [118, 143] on div "******" at bounding box center [125, 141] width 74 height 27
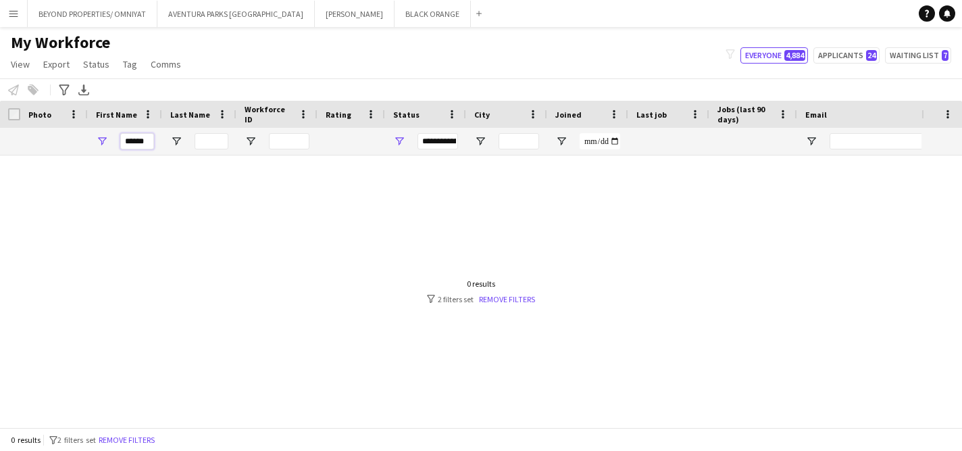
drag, startPoint x: 147, startPoint y: 141, endPoint x: 105, endPoint y: 141, distance: 41.9
click at [105, 141] on div "******" at bounding box center [125, 141] width 74 height 27
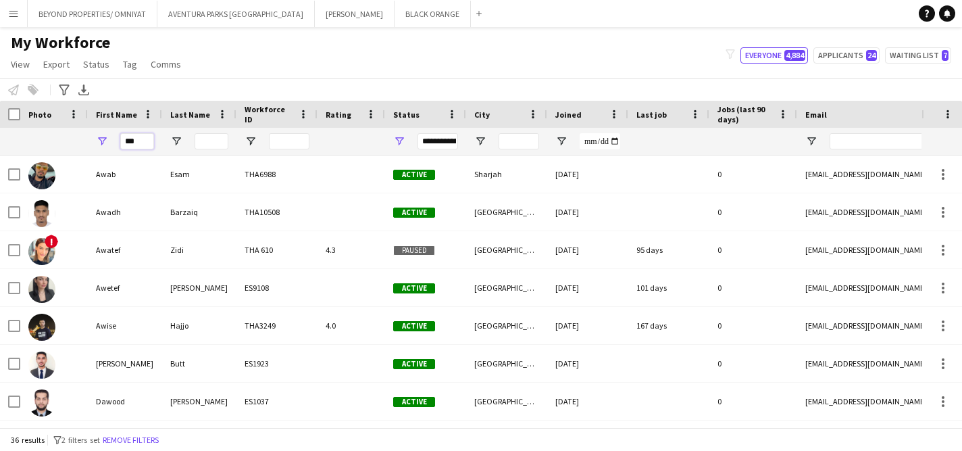
type input "****"
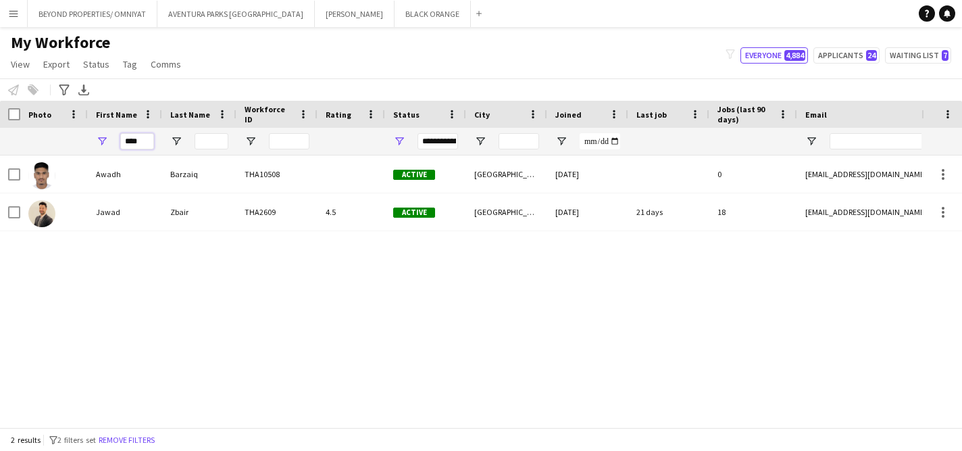
drag, startPoint x: 149, startPoint y: 142, endPoint x: 119, endPoint y: 142, distance: 30.4
click at [119, 142] on div "****" at bounding box center [125, 141] width 74 height 27
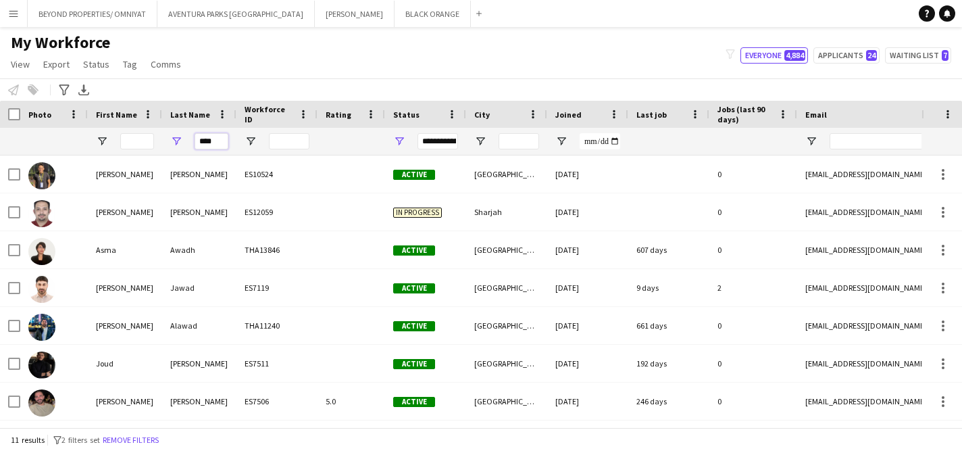
type input "****"
click at [138, 139] on input "First Name Filter Input" at bounding box center [137, 141] width 34 height 16
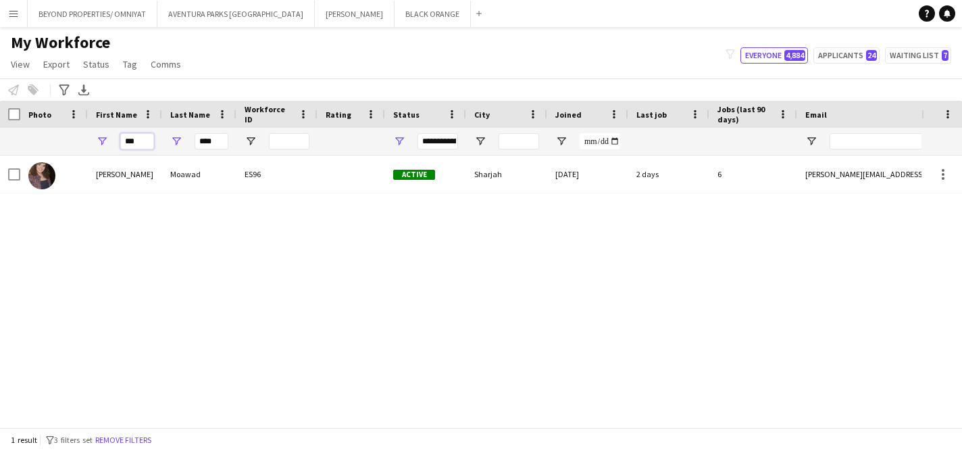
type input "***"
click at [209, 142] on input "****" at bounding box center [212, 141] width 34 height 16
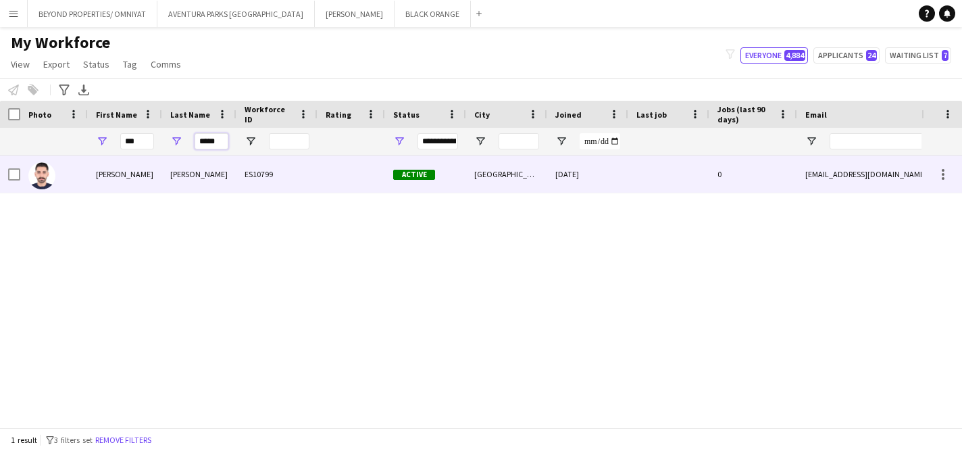
type input "*****"
click at [143, 171] on div "[PERSON_NAME]" at bounding box center [125, 173] width 74 height 37
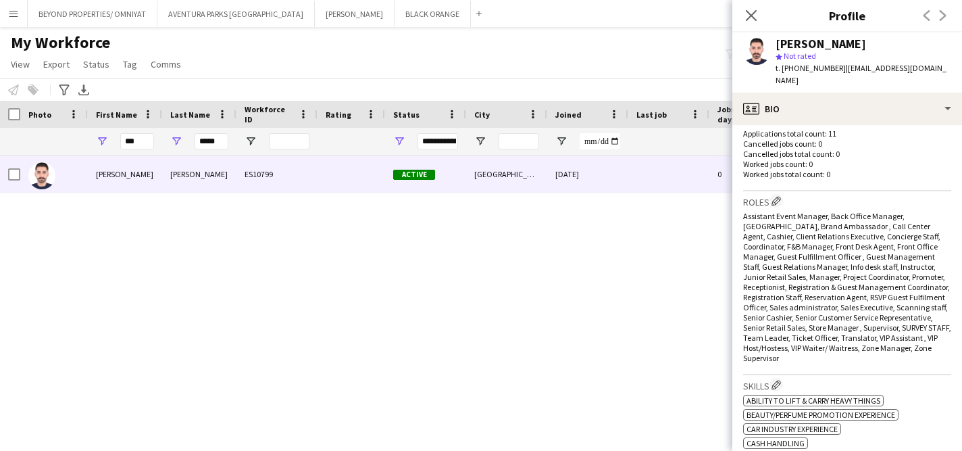
scroll to position [224, 0]
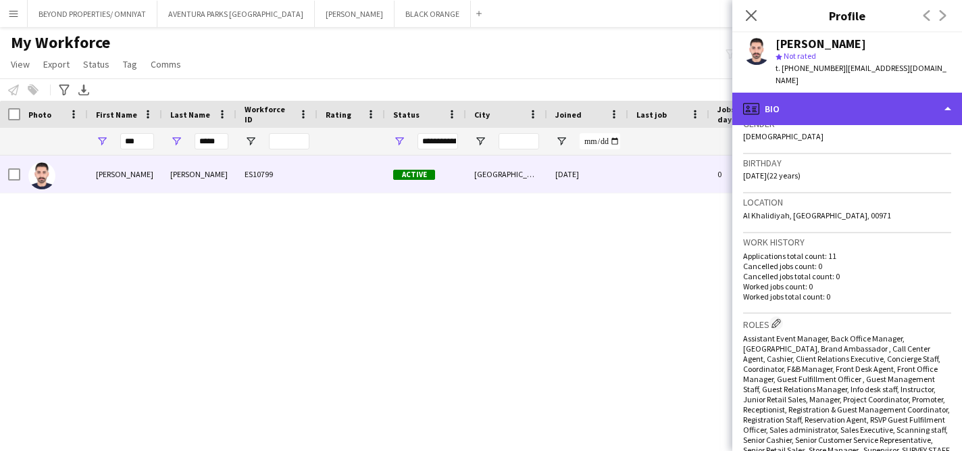
click at [856, 98] on div "profile Bio" at bounding box center [848, 109] width 230 height 32
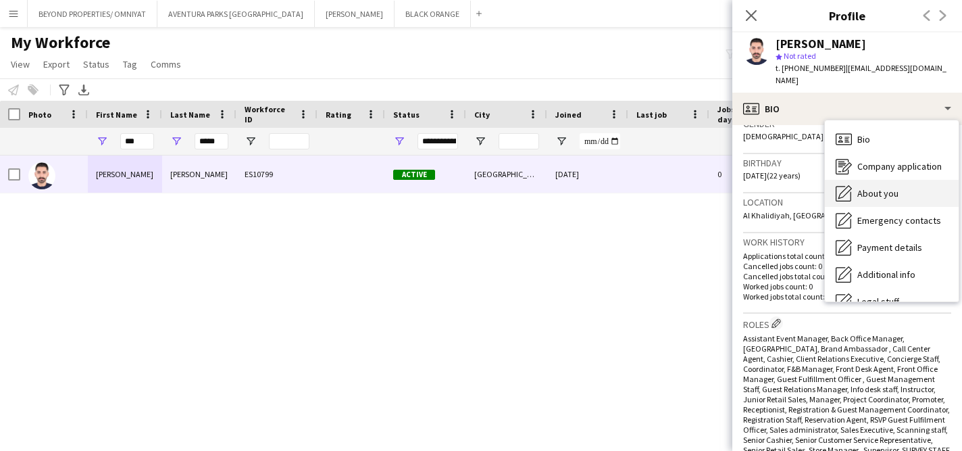
click at [891, 187] on span "About you" at bounding box center [878, 193] width 41 height 12
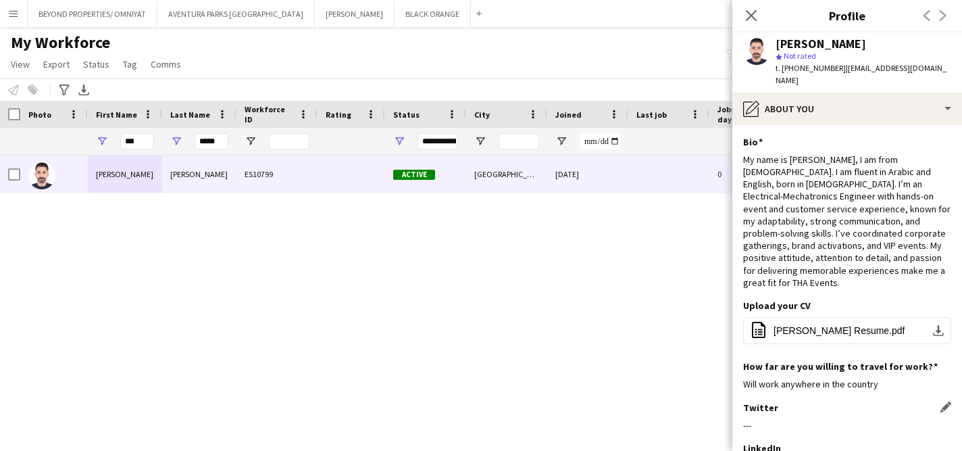
scroll to position [0, 0]
click at [82, 14] on button "BEYOND PROPERTIES/ OMNIYAT Close" at bounding box center [93, 14] width 130 height 26
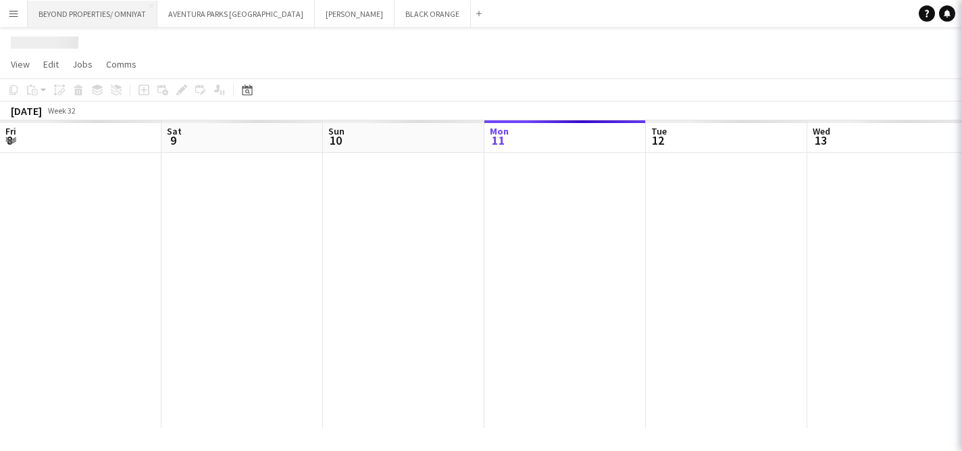
scroll to position [0, 323]
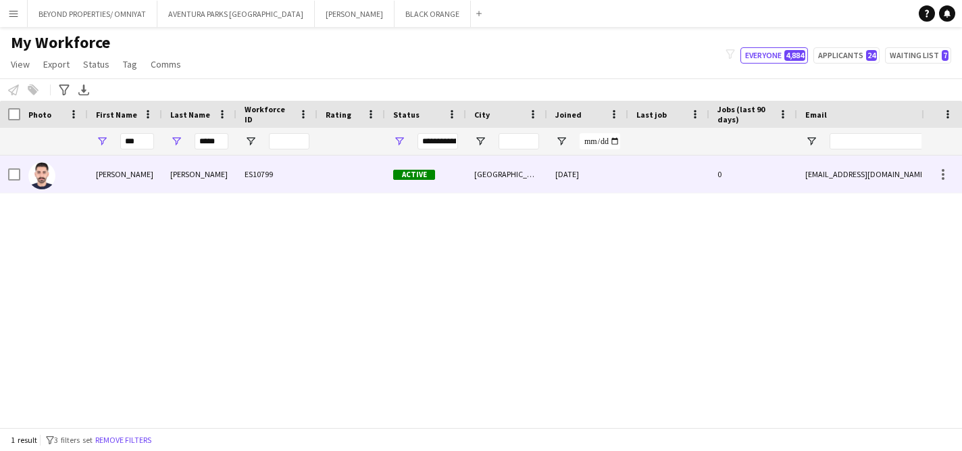
click at [237, 172] on div "ES10799" at bounding box center [277, 173] width 81 height 37
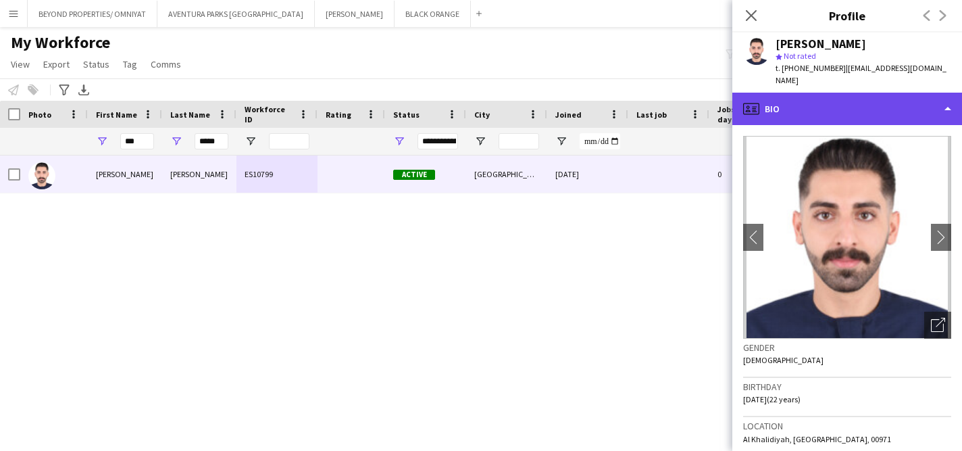
click at [822, 107] on div "profile Bio" at bounding box center [848, 109] width 230 height 32
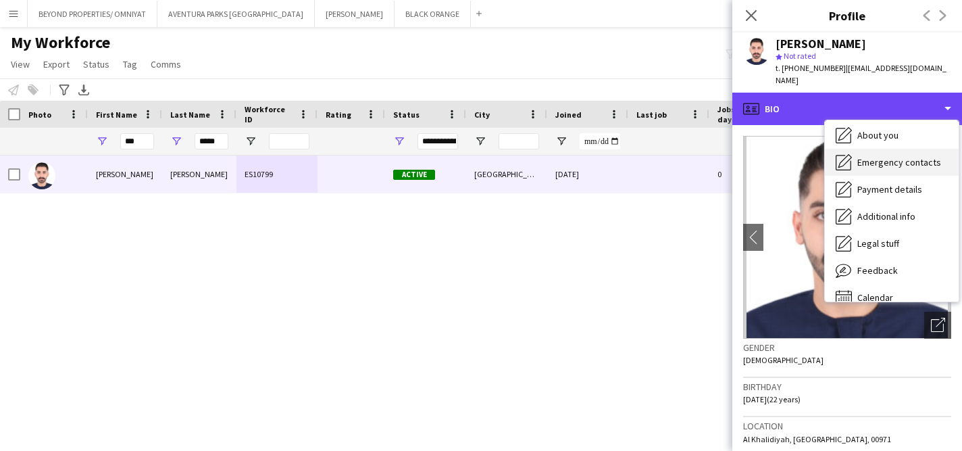
scroll to position [73, 0]
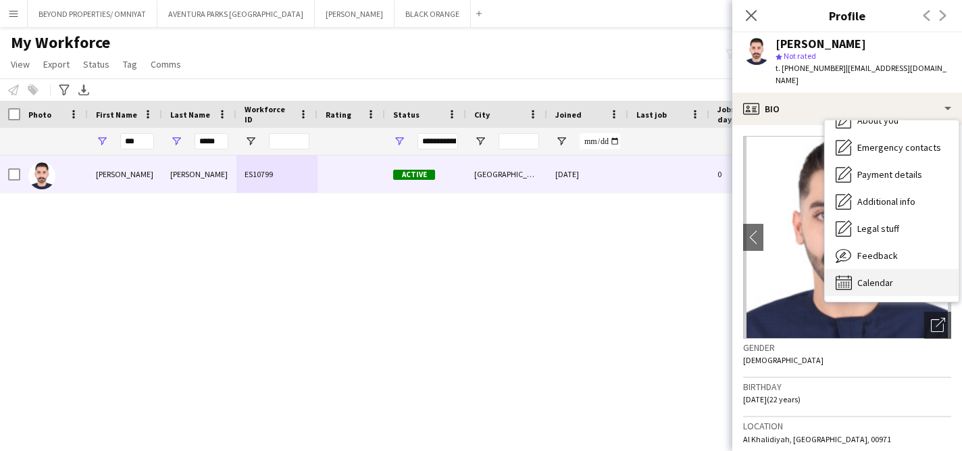
click at [912, 269] on div "Calendar Calendar" at bounding box center [892, 282] width 134 height 27
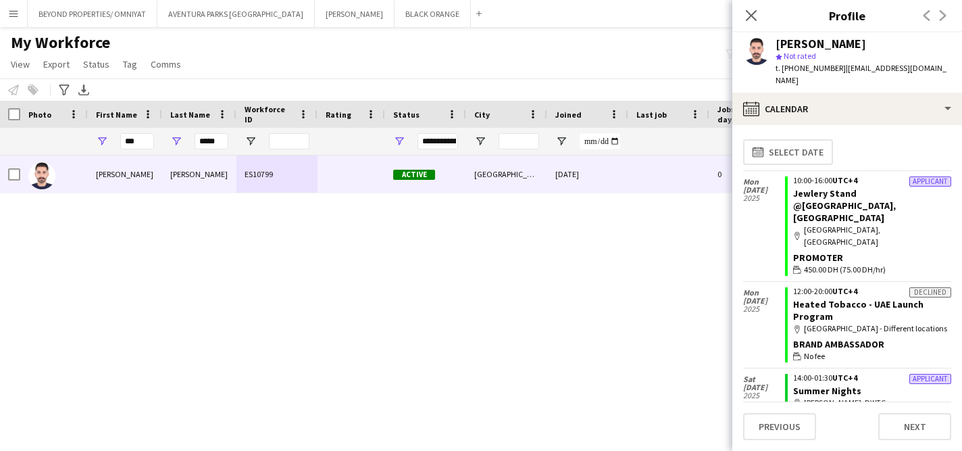
scroll to position [0, 0]
click at [750, 18] on icon "Close pop-in" at bounding box center [751, 15] width 13 height 13
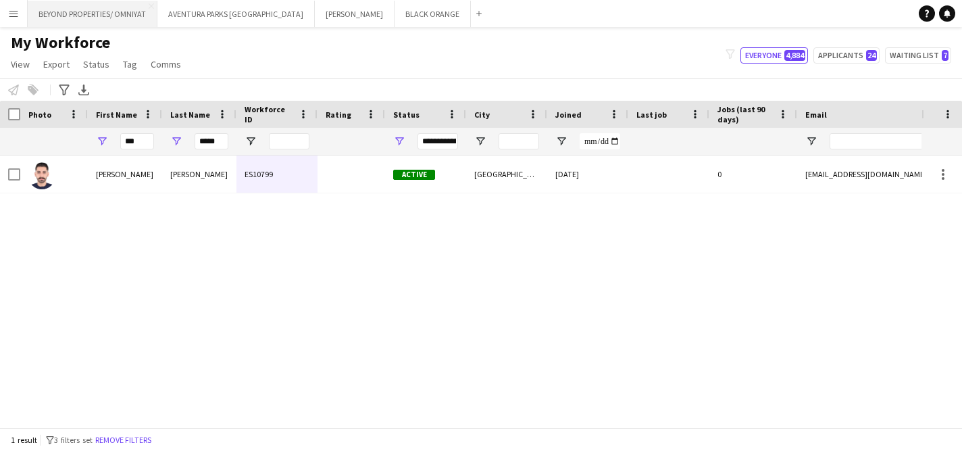
click at [93, 10] on button "BEYOND PROPERTIES/ OMNIYAT Close" at bounding box center [93, 14] width 130 height 26
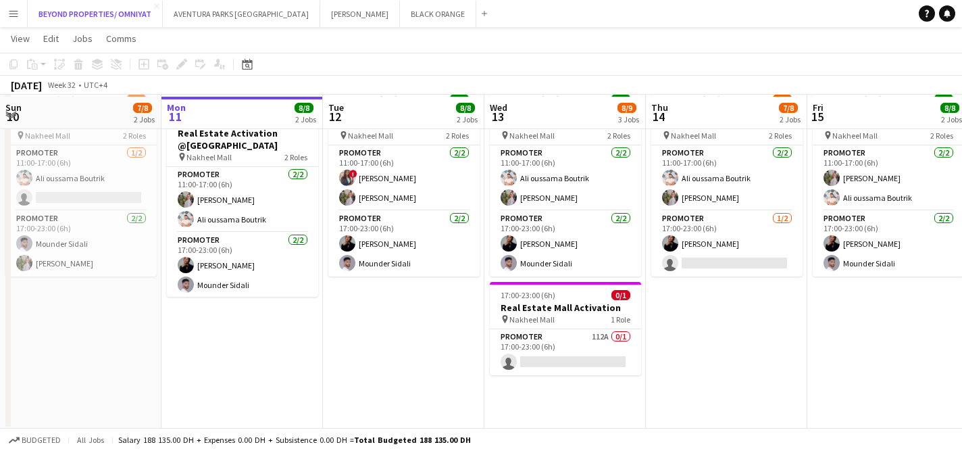
scroll to position [319, 0]
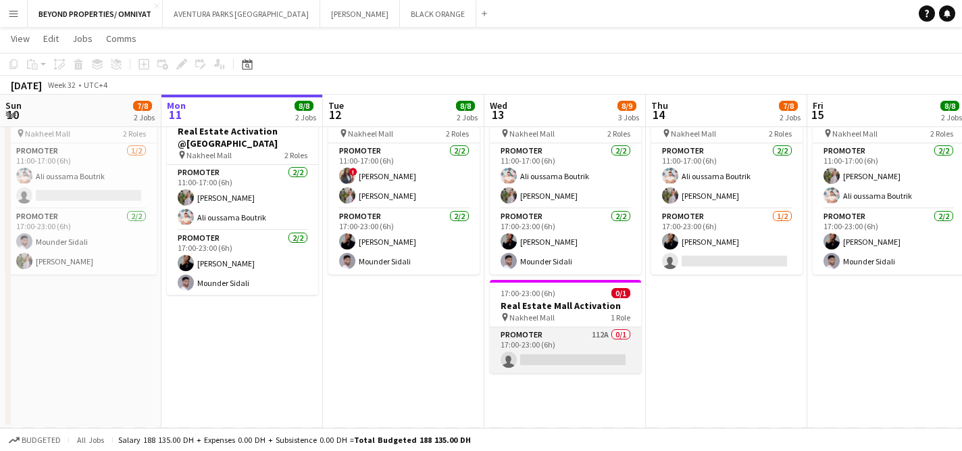
click at [546, 342] on app-card-role "Promoter 112A 0/1 17:00-23:00 (6h) single-neutral-actions" at bounding box center [565, 350] width 151 height 46
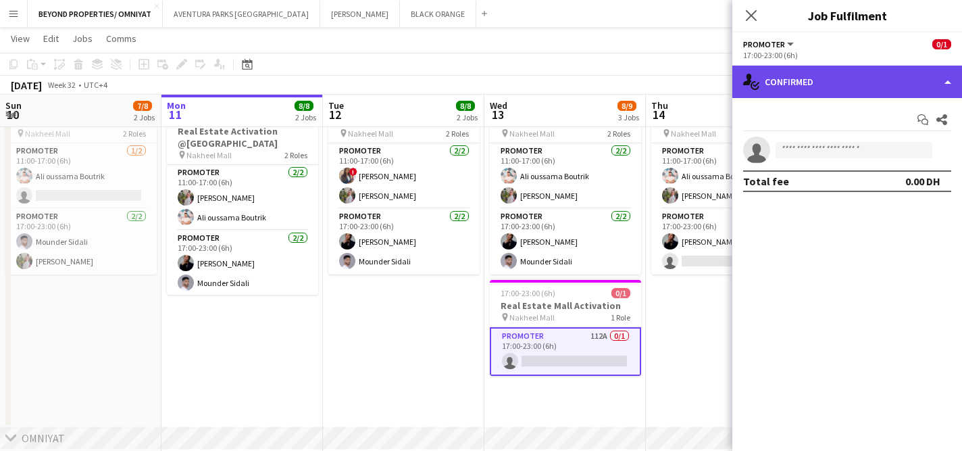
click at [801, 74] on div "single-neutral-actions-check-2 Confirmed" at bounding box center [848, 82] width 230 height 32
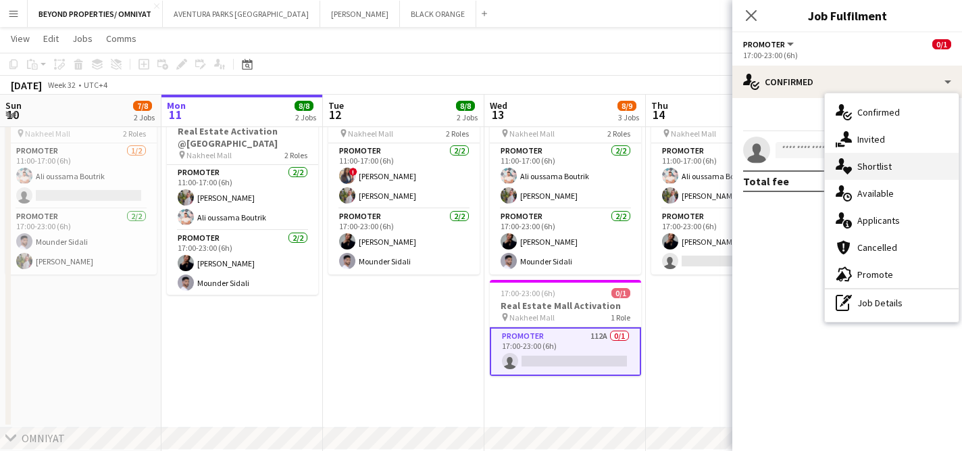
click at [864, 170] on div "single-neutral-actions-heart Shortlist" at bounding box center [892, 166] width 134 height 27
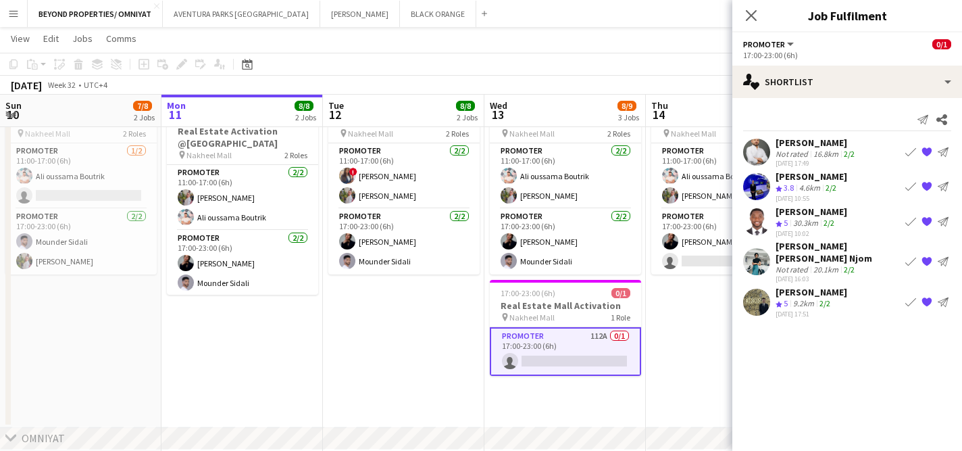
click at [926, 220] on app-icon "{{ spriteTitle }}" at bounding box center [927, 221] width 11 height 11
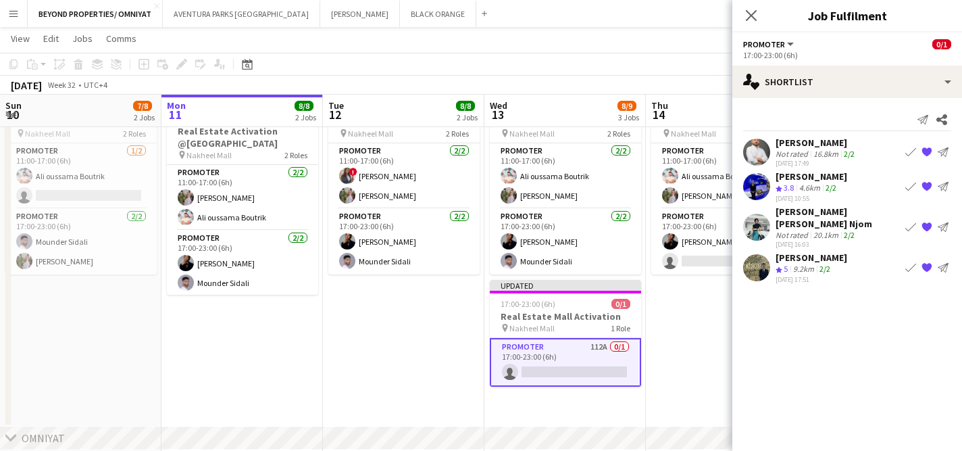
click at [761, 216] on app-user-avatar at bounding box center [756, 227] width 27 height 27
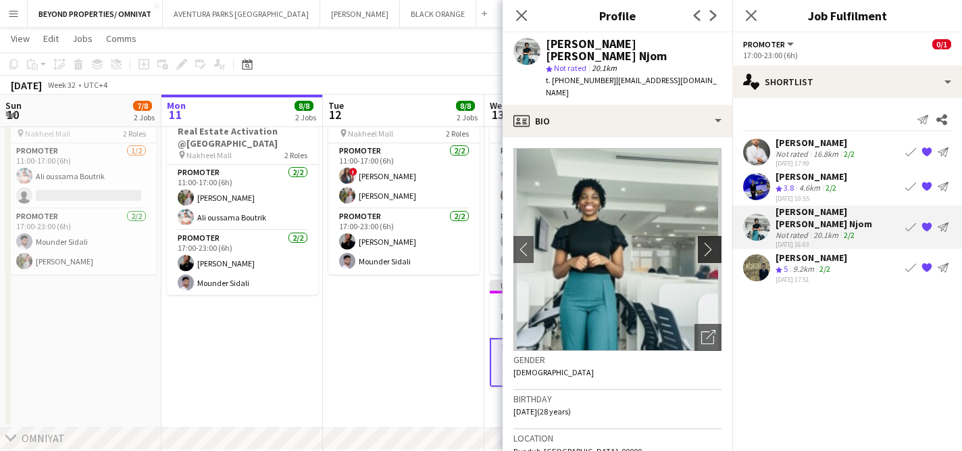
click at [712, 242] on app-icon "chevron-right" at bounding box center [711, 249] width 21 height 14
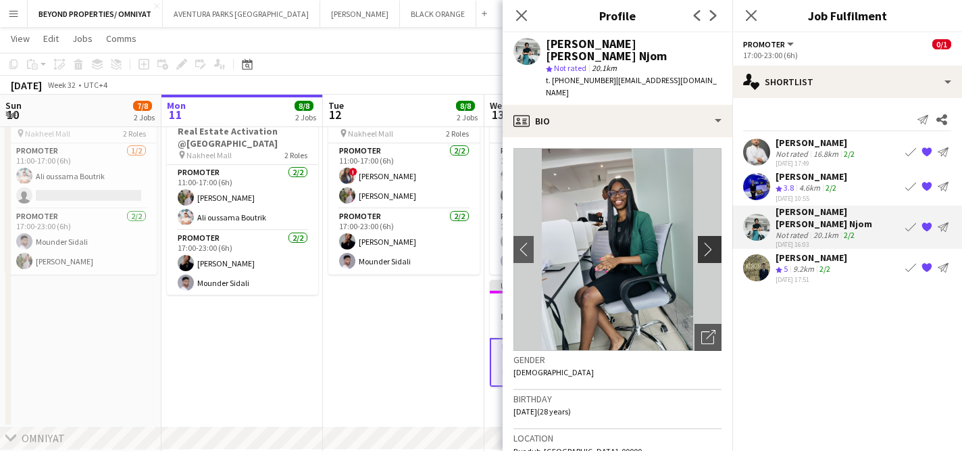
click at [714, 242] on app-icon "chevron-right" at bounding box center [711, 249] width 21 height 14
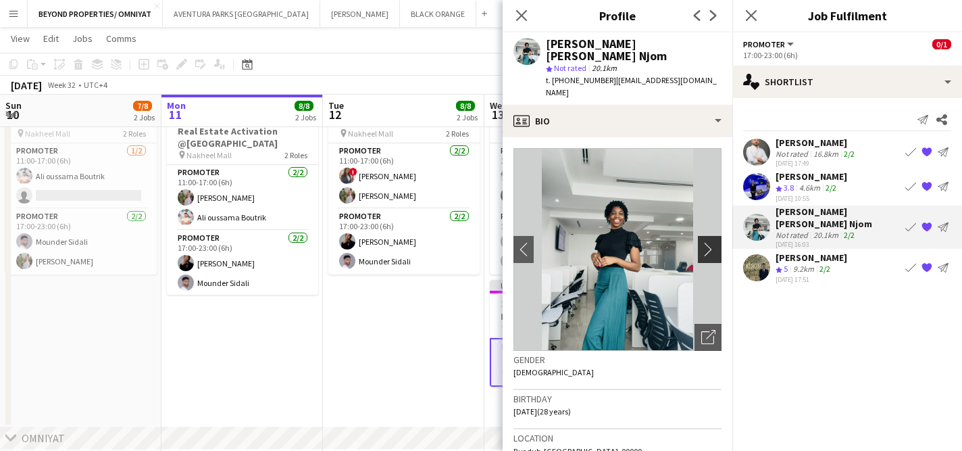
click at [714, 242] on app-icon "chevron-right" at bounding box center [711, 249] width 21 height 14
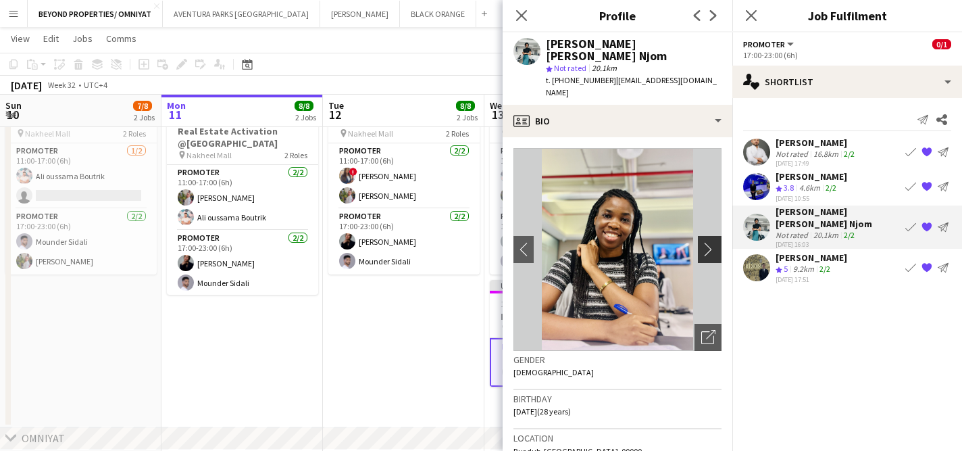
click at [714, 242] on app-icon "chevron-right" at bounding box center [711, 249] width 21 height 14
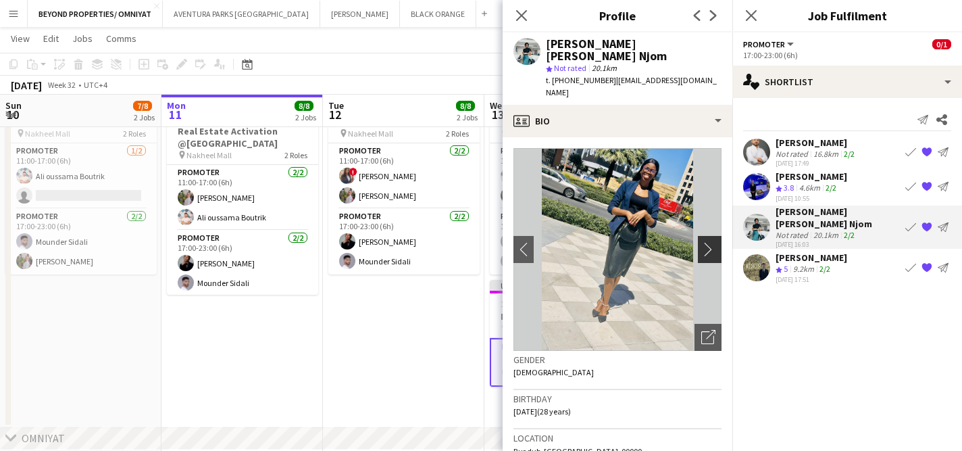
click at [714, 242] on app-icon "chevron-right" at bounding box center [711, 249] width 21 height 14
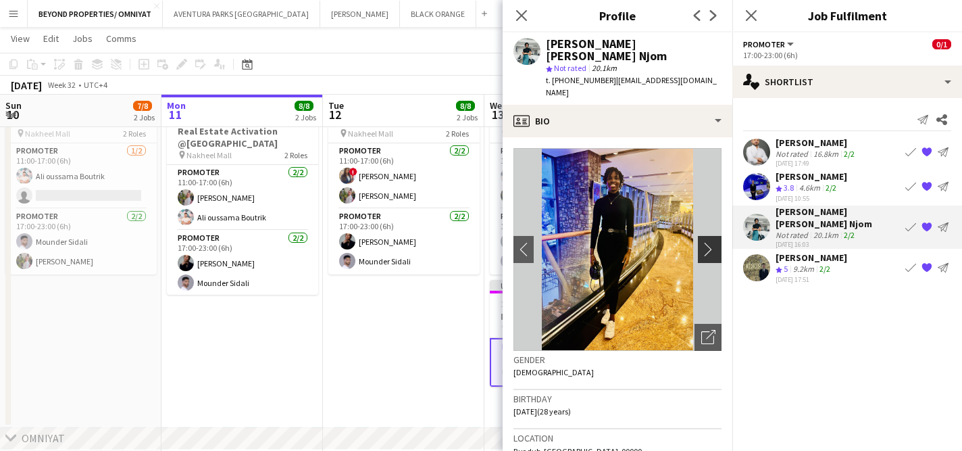
click at [714, 242] on app-icon "chevron-right" at bounding box center [711, 249] width 21 height 14
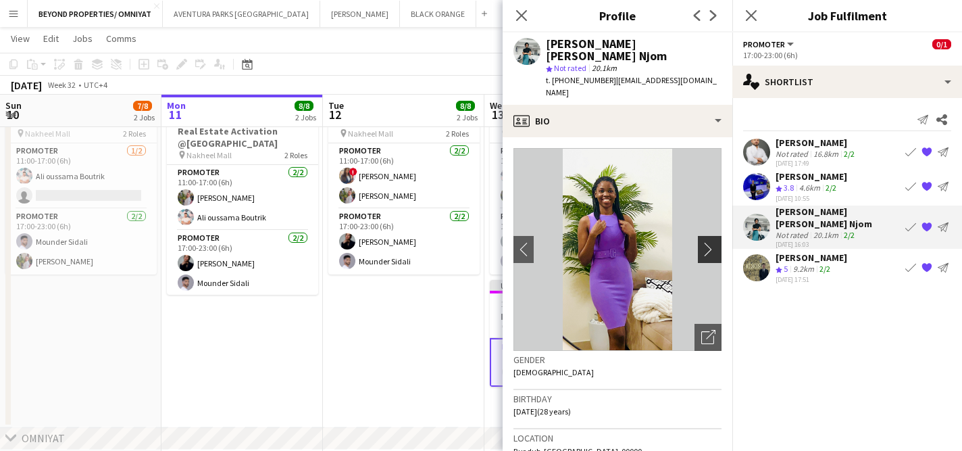
click at [714, 242] on app-icon "chevron-right" at bounding box center [711, 249] width 21 height 14
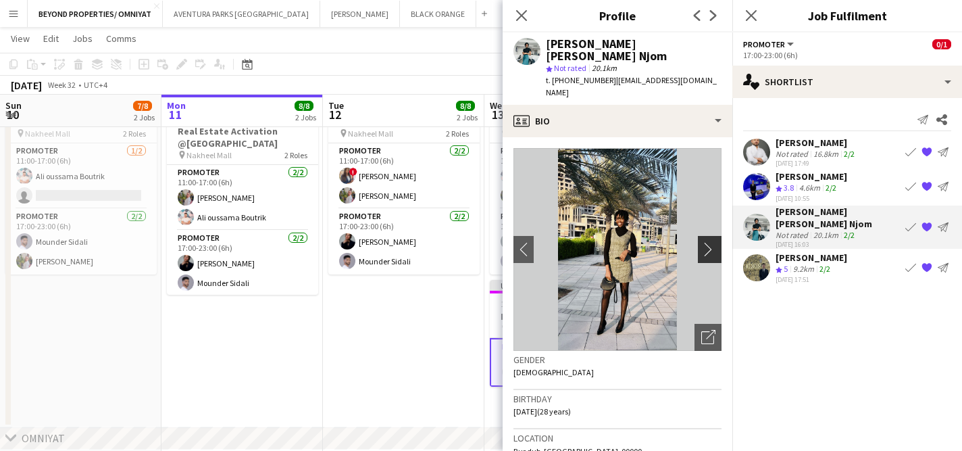
click at [714, 242] on app-icon "chevron-right" at bounding box center [711, 249] width 21 height 14
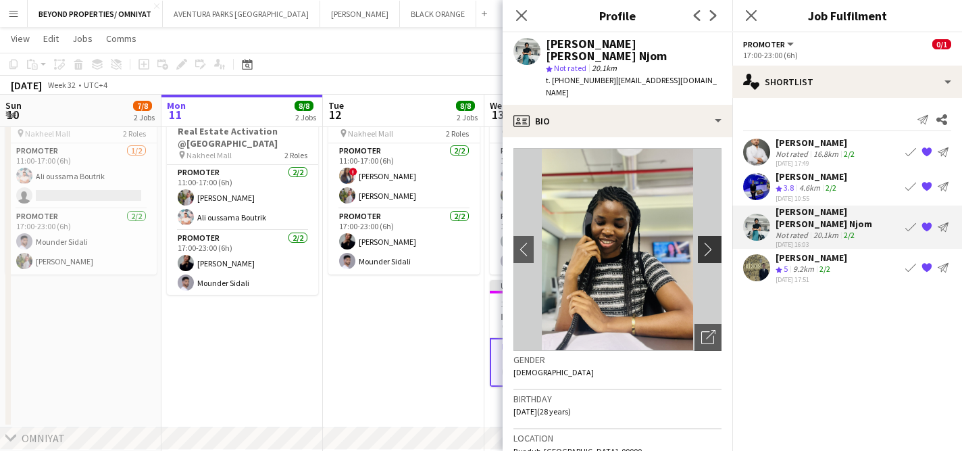
click at [714, 242] on app-icon "chevron-right" at bounding box center [711, 249] width 21 height 14
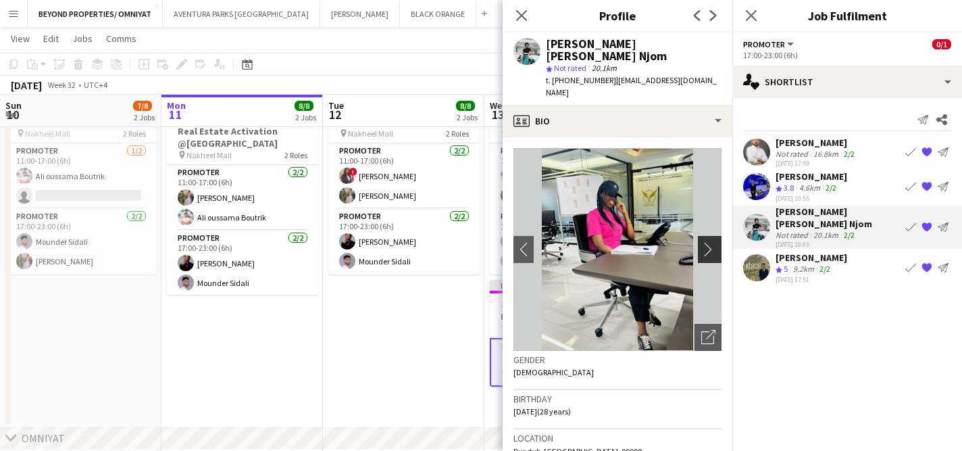
click at [714, 242] on app-icon "chevron-right" at bounding box center [711, 249] width 21 height 14
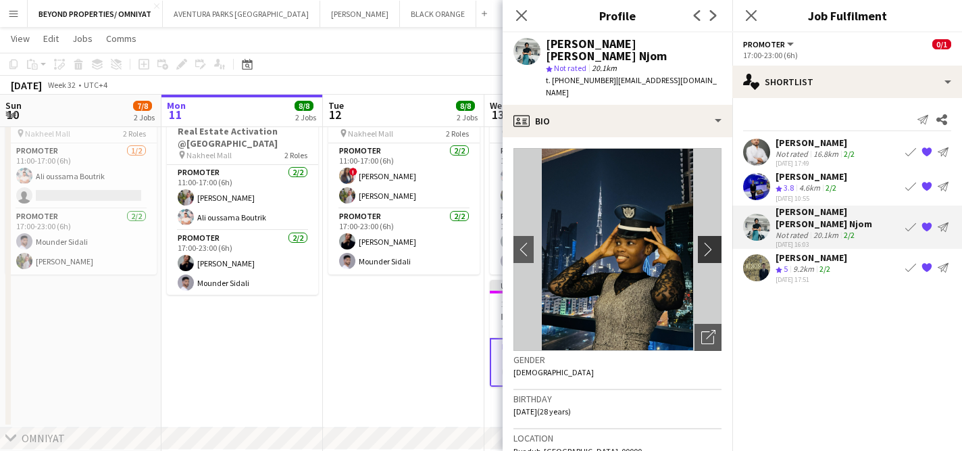
click at [714, 236] on button "chevron-right" at bounding box center [711, 249] width 27 height 27
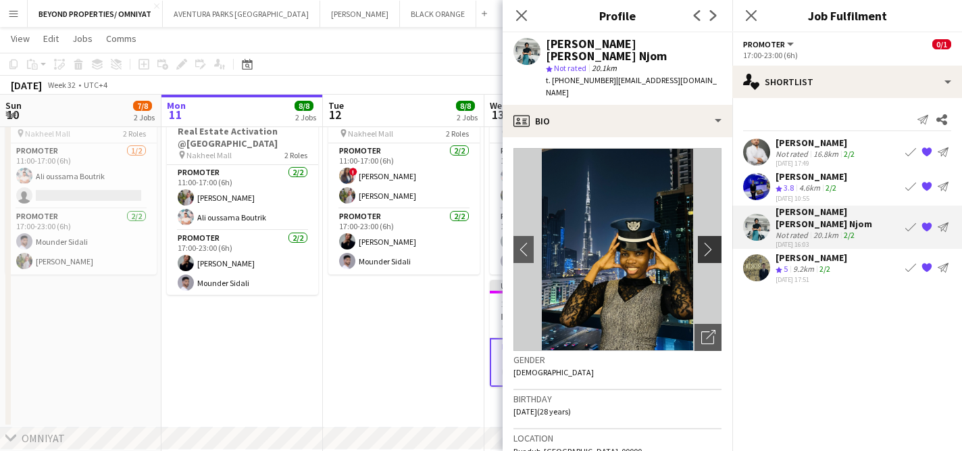
click at [714, 236] on button "chevron-right" at bounding box center [711, 249] width 27 height 27
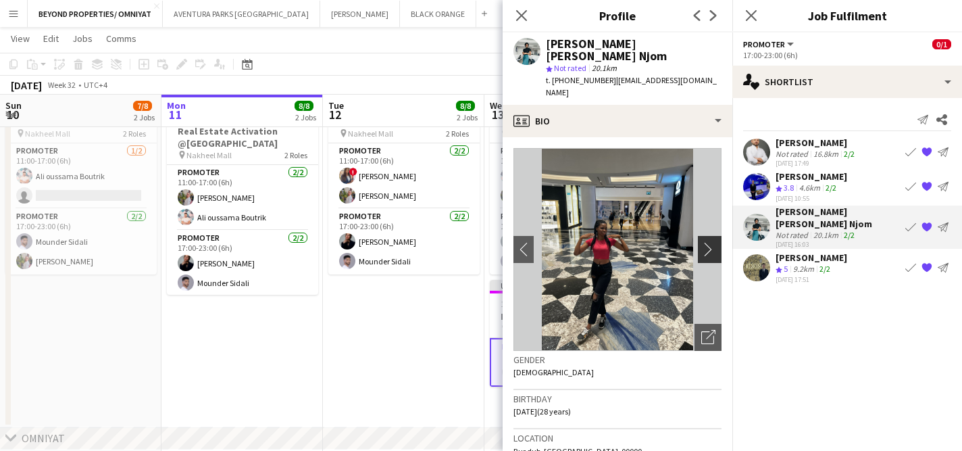
click at [714, 242] on app-icon "chevron-right" at bounding box center [711, 249] width 21 height 14
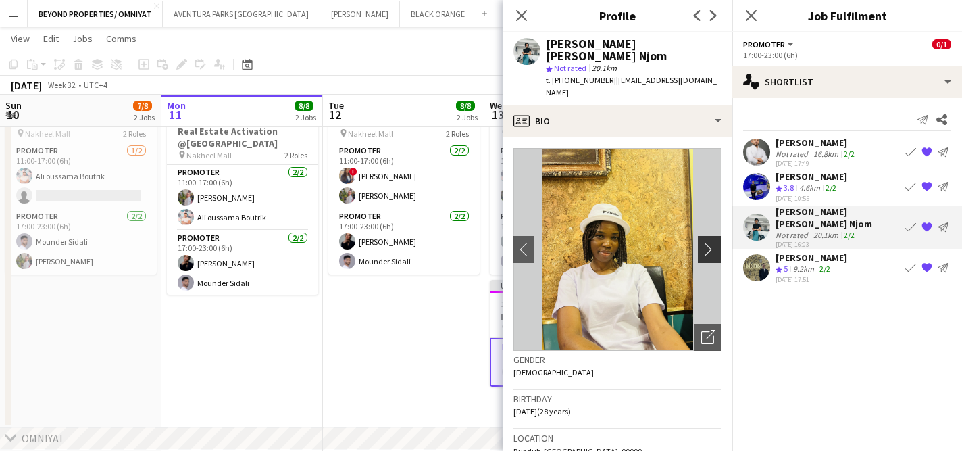
click at [714, 242] on app-icon "chevron-right" at bounding box center [711, 249] width 21 height 14
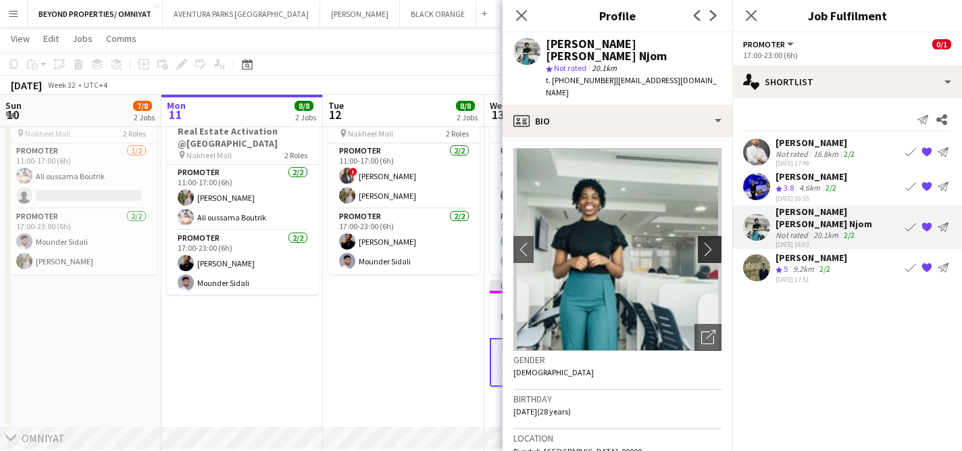
click at [706, 242] on app-icon "chevron-right" at bounding box center [711, 249] width 21 height 14
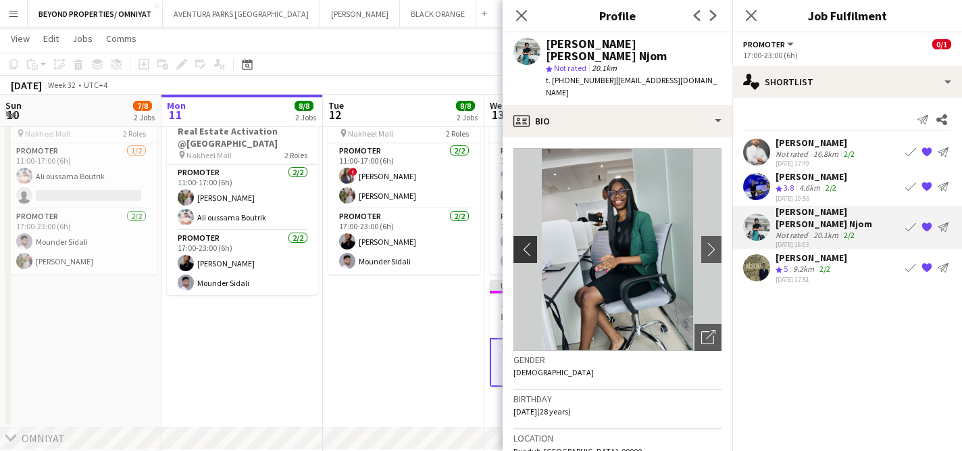
click at [520, 242] on app-icon "chevron-left" at bounding box center [524, 249] width 21 height 14
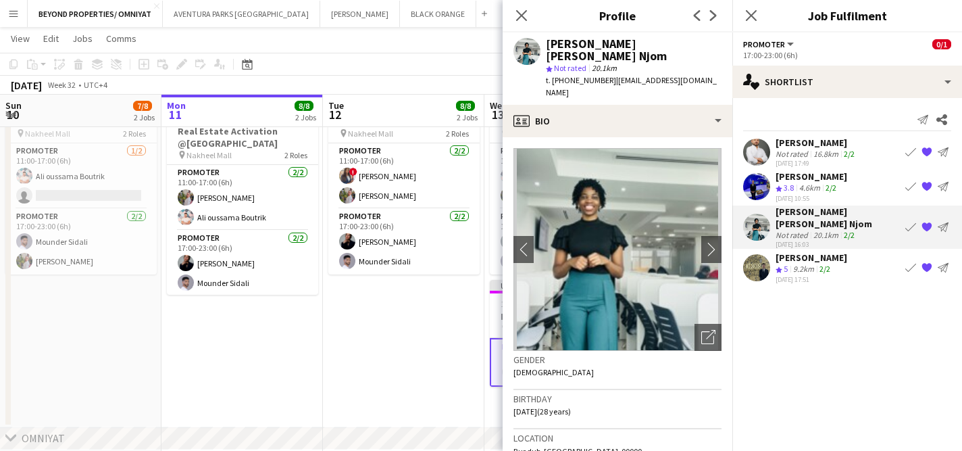
click at [760, 254] on app-user-avatar at bounding box center [756, 267] width 27 height 27
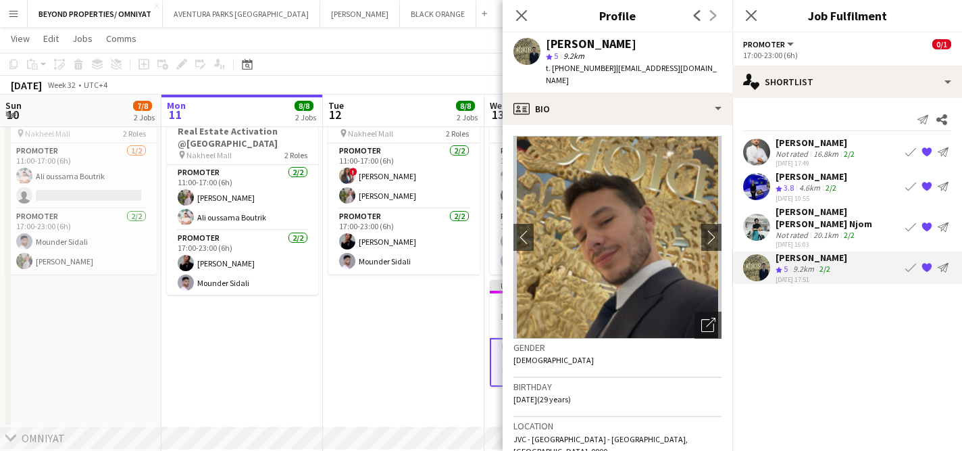
click at [759, 222] on app-user-avatar at bounding box center [756, 227] width 27 height 27
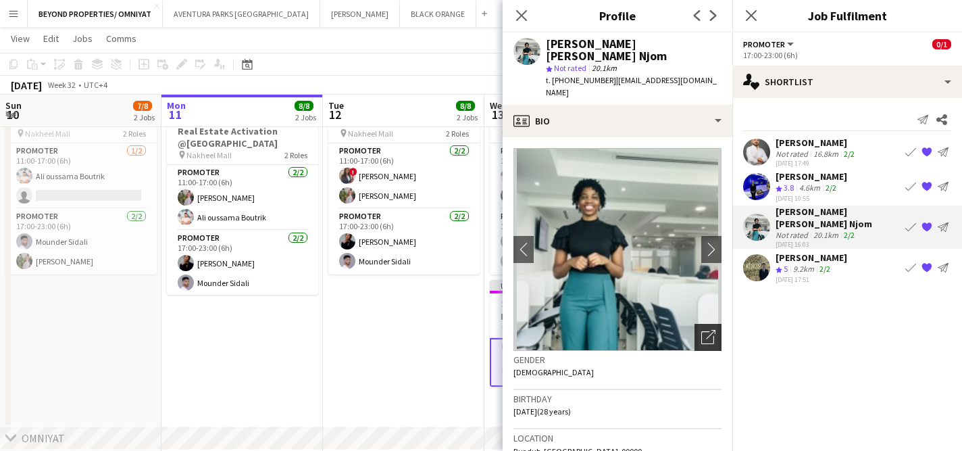
click at [710, 330] on icon "Open photos pop-in" at bounding box center [708, 337] width 14 height 14
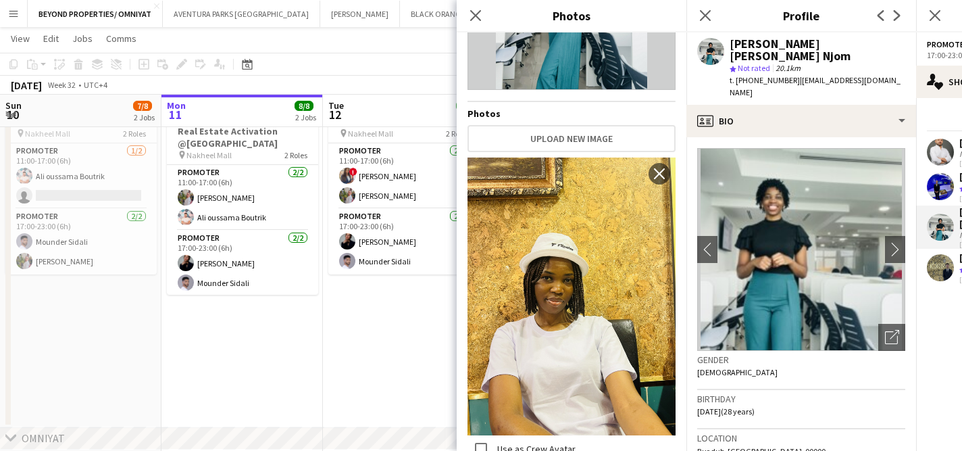
scroll to position [0, 0]
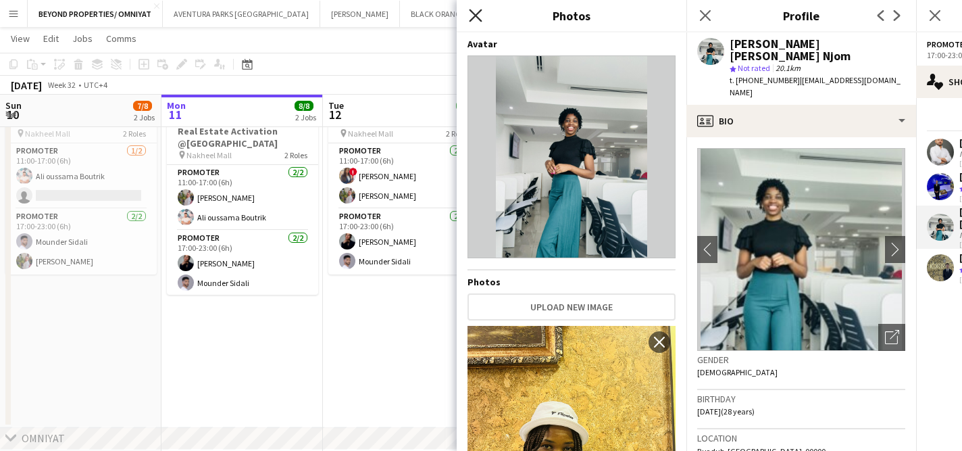
click at [478, 15] on icon "Close pop-in" at bounding box center [475, 15] width 13 height 13
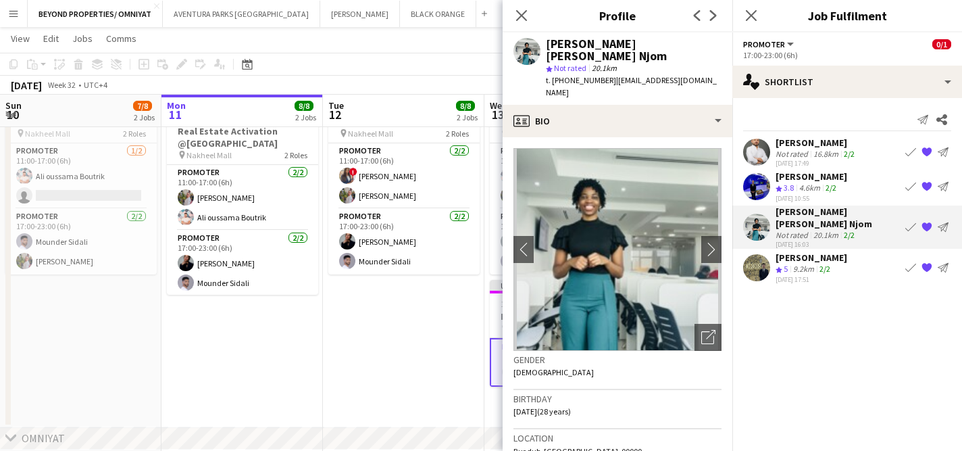
click at [756, 187] on app-user-avatar at bounding box center [756, 186] width 27 height 27
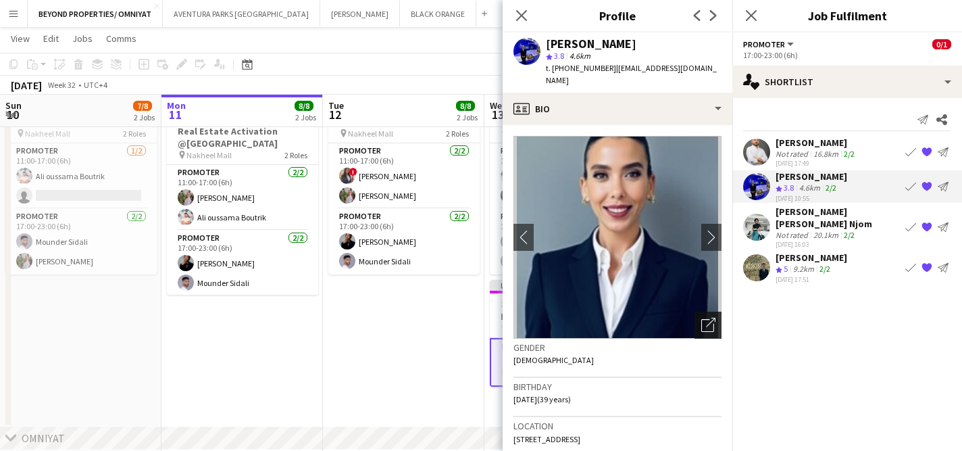
click at [707, 318] on icon "Open photos pop-in" at bounding box center [708, 325] width 14 height 14
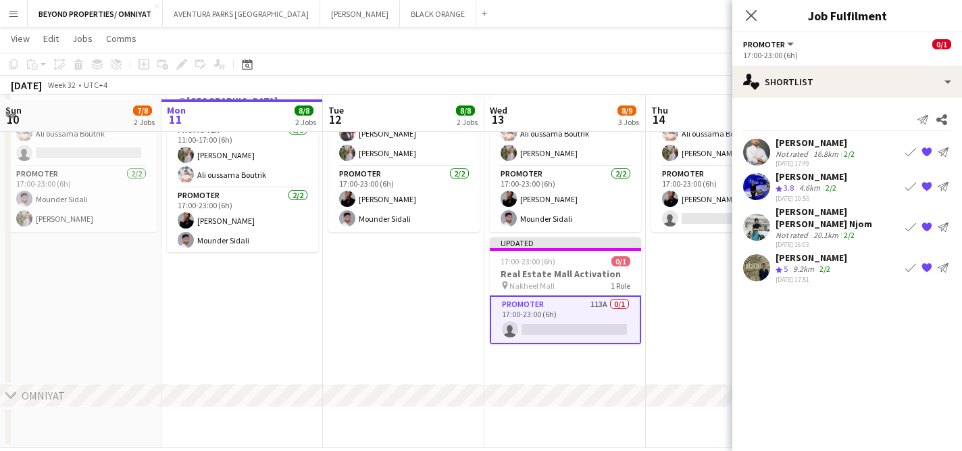
scroll to position [367, 0]
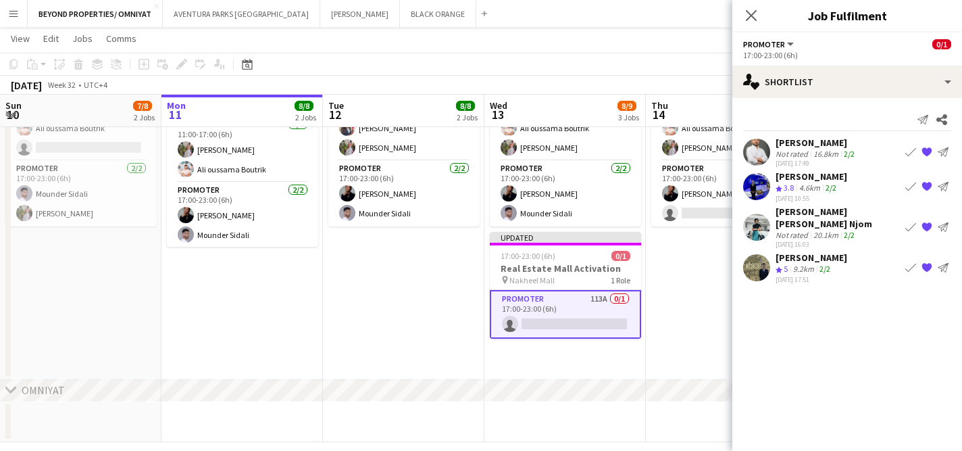
click at [765, 187] on app-user-avatar at bounding box center [756, 186] width 27 height 27
click at [768, 186] on app-user-avatar at bounding box center [756, 186] width 27 height 27
click at [783, 174] on div "[PERSON_NAME]" at bounding box center [812, 176] width 72 height 12
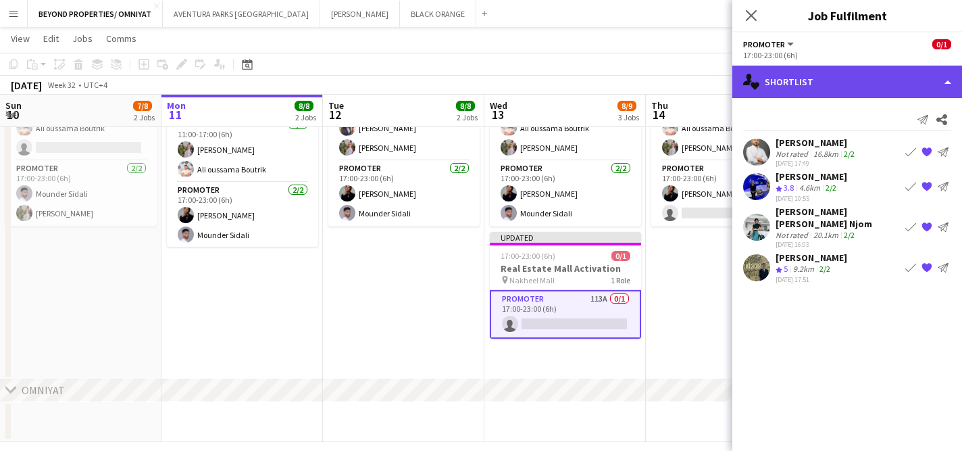
click at [800, 93] on div "single-neutral-actions-heart Shortlist" at bounding box center [848, 82] width 230 height 32
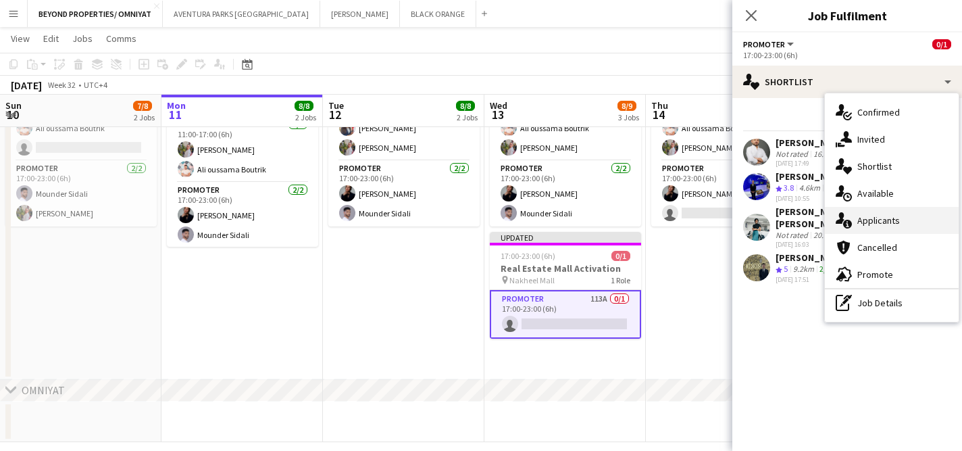
click at [899, 223] on div "single-neutral-actions-information Applicants" at bounding box center [892, 220] width 134 height 27
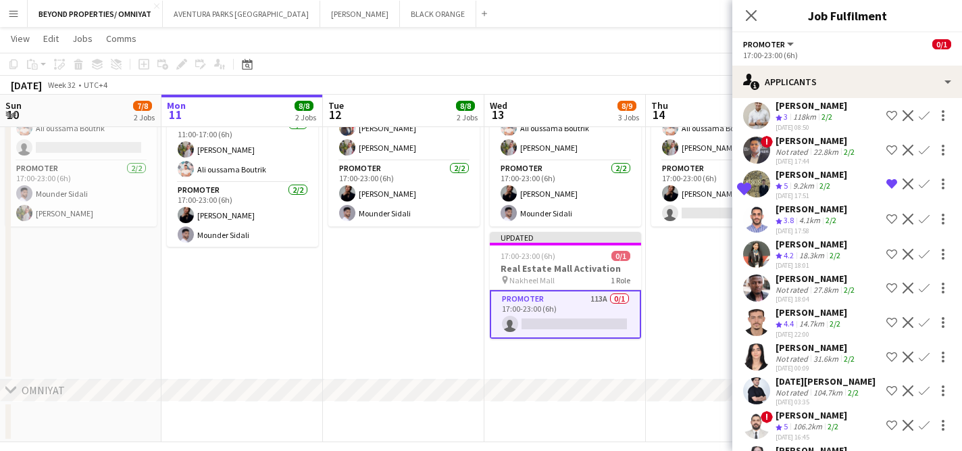
scroll to position [3513, 0]
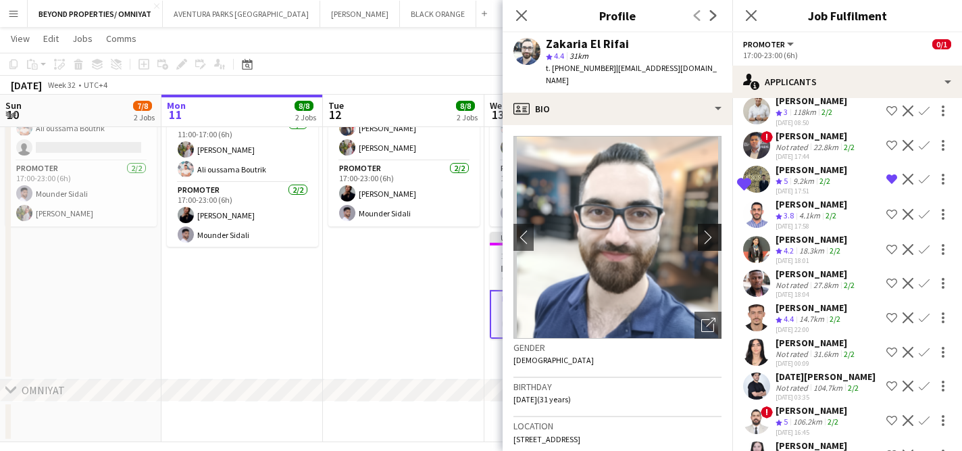
click at [711, 230] on app-icon "chevron-right" at bounding box center [711, 237] width 21 height 14
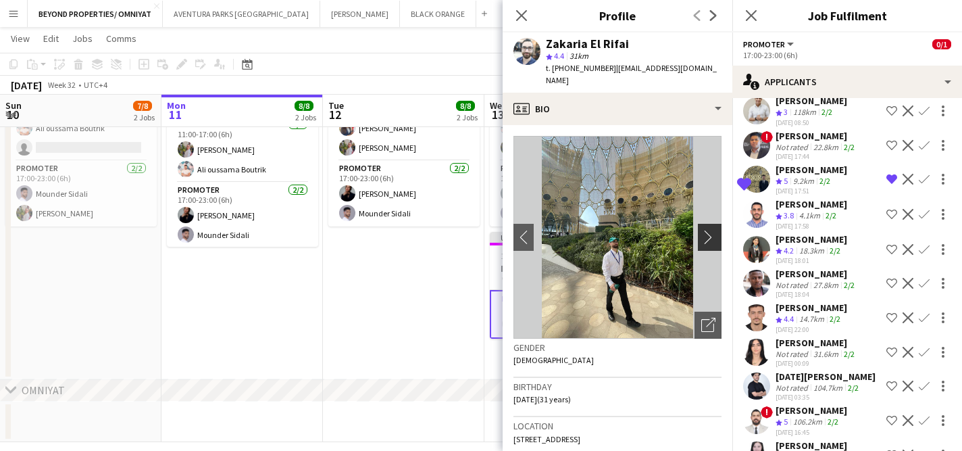
click at [708, 230] on app-icon "chevron-right" at bounding box center [711, 237] width 21 height 14
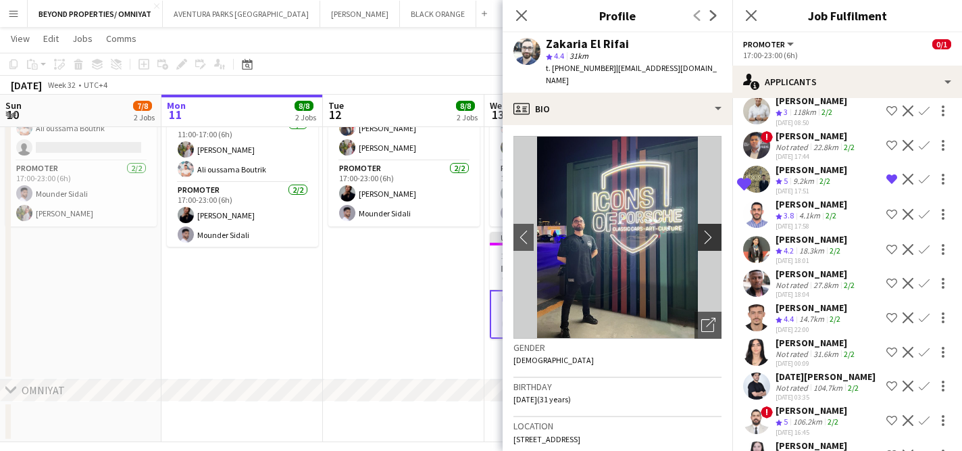
click at [708, 230] on app-icon "chevron-right" at bounding box center [711, 237] width 21 height 14
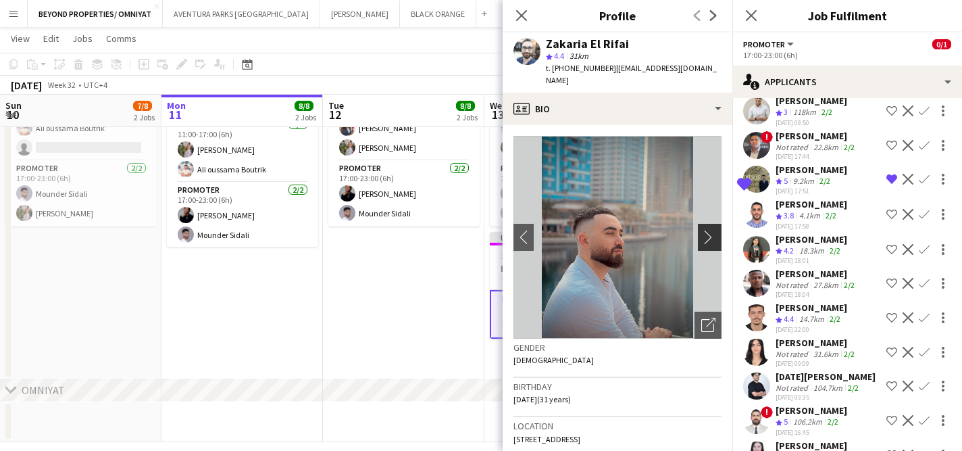
click at [708, 230] on app-icon "chevron-right" at bounding box center [711, 237] width 21 height 14
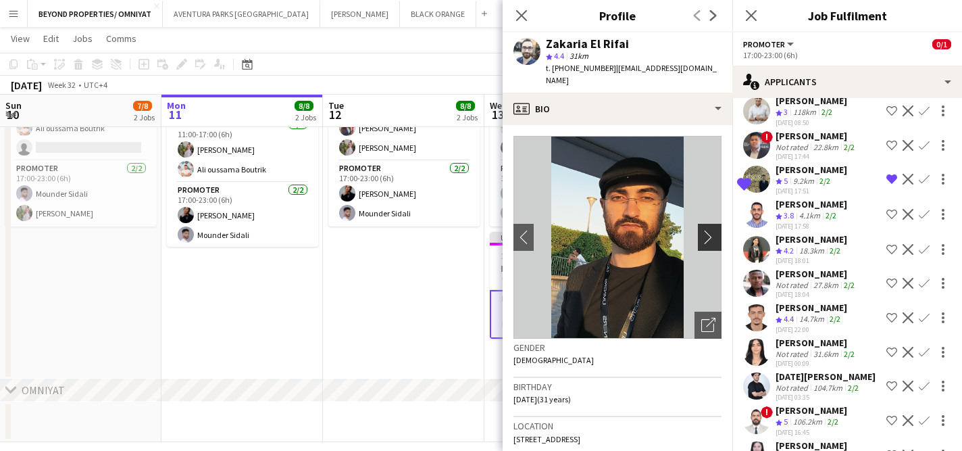
click at [708, 230] on app-icon "chevron-right" at bounding box center [711, 237] width 21 height 14
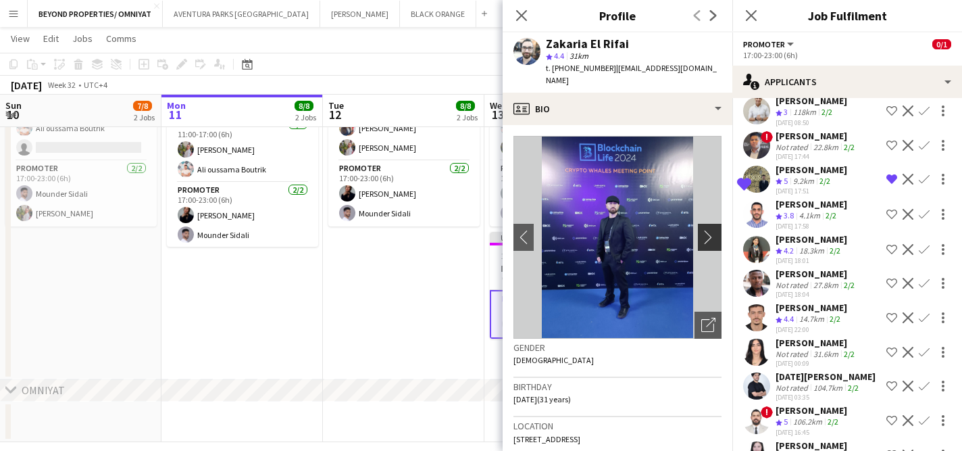
click at [708, 230] on app-icon "chevron-right" at bounding box center [711, 237] width 21 height 14
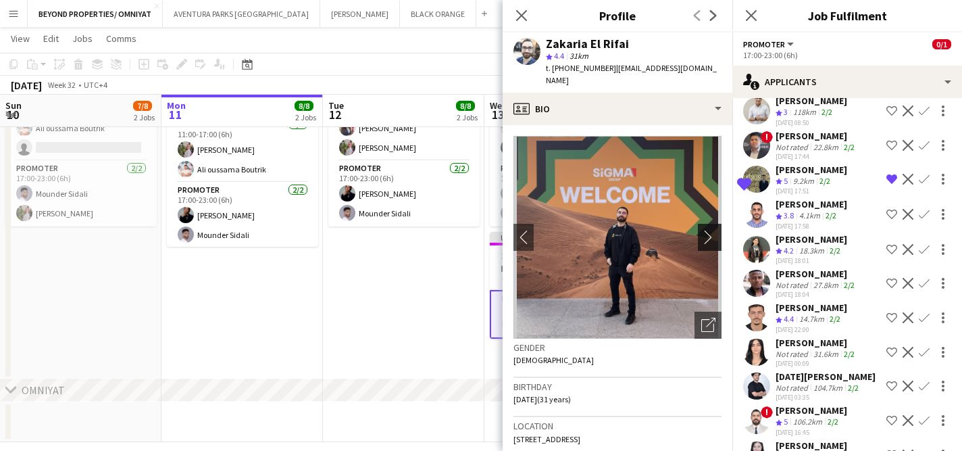
click at [708, 230] on app-icon "chevron-right" at bounding box center [711, 237] width 21 height 14
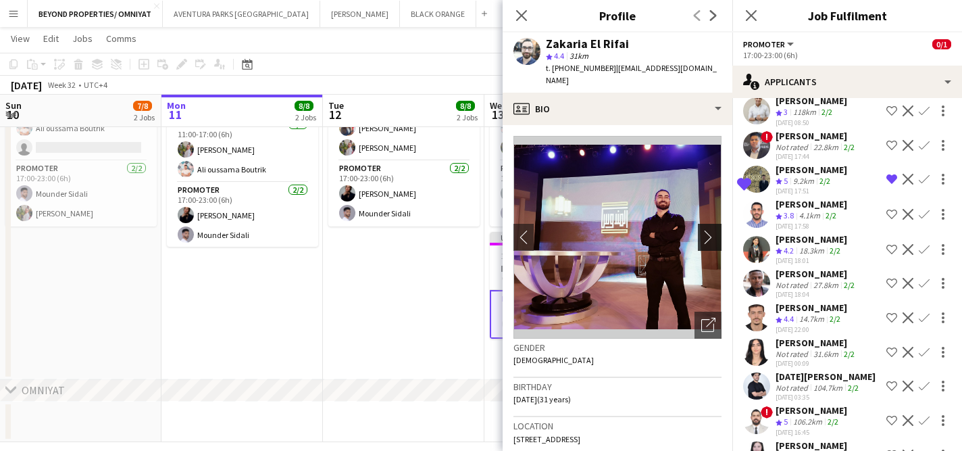
click at [708, 230] on app-icon "chevron-right" at bounding box center [711, 237] width 21 height 14
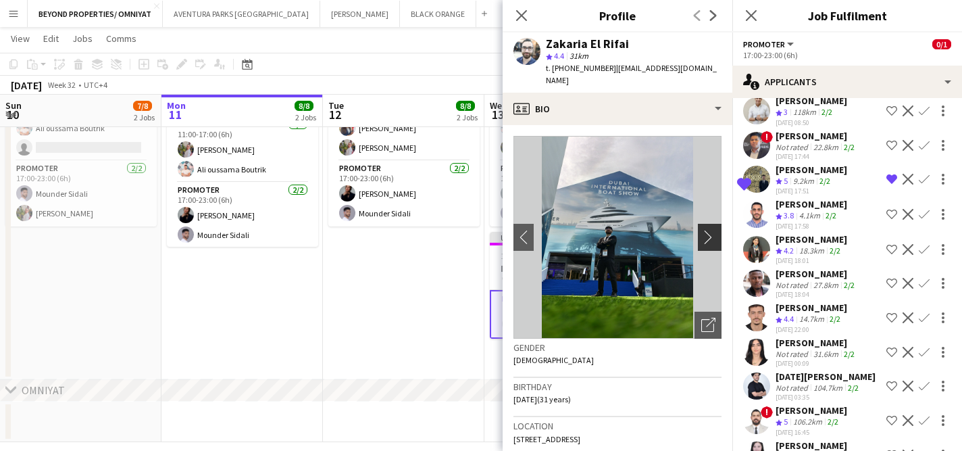
click at [708, 230] on app-icon "chevron-right" at bounding box center [711, 237] width 21 height 14
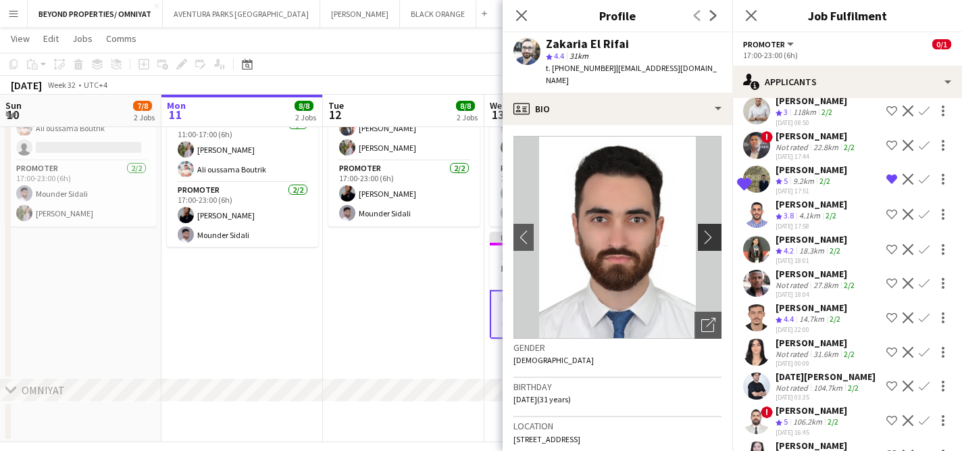
click at [708, 230] on app-icon "chevron-right" at bounding box center [711, 237] width 21 height 14
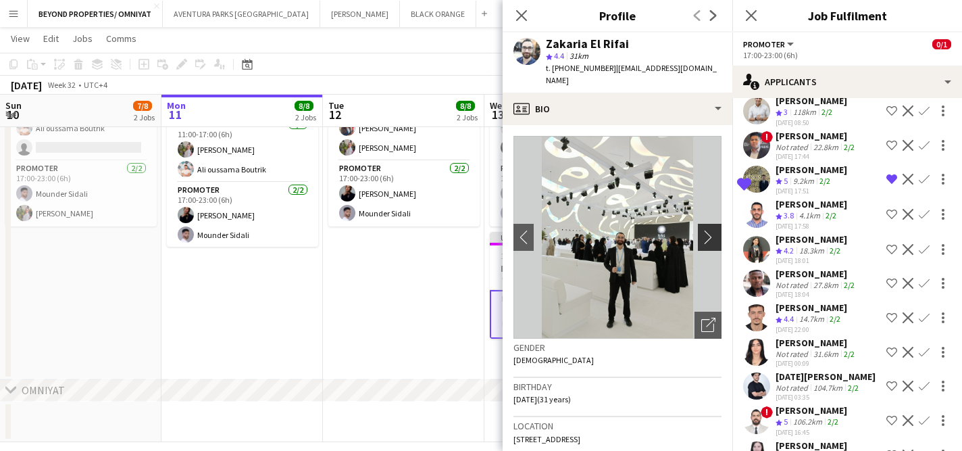
click at [708, 230] on app-icon "chevron-right" at bounding box center [711, 237] width 21 height 14
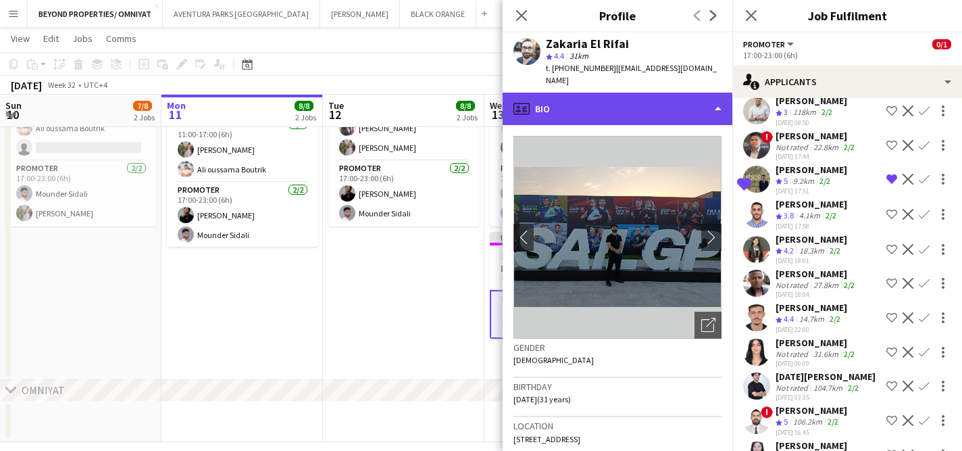
click at [620, 105] on div "profile Bio" at bounding box center [618, 109] width 230 height 32
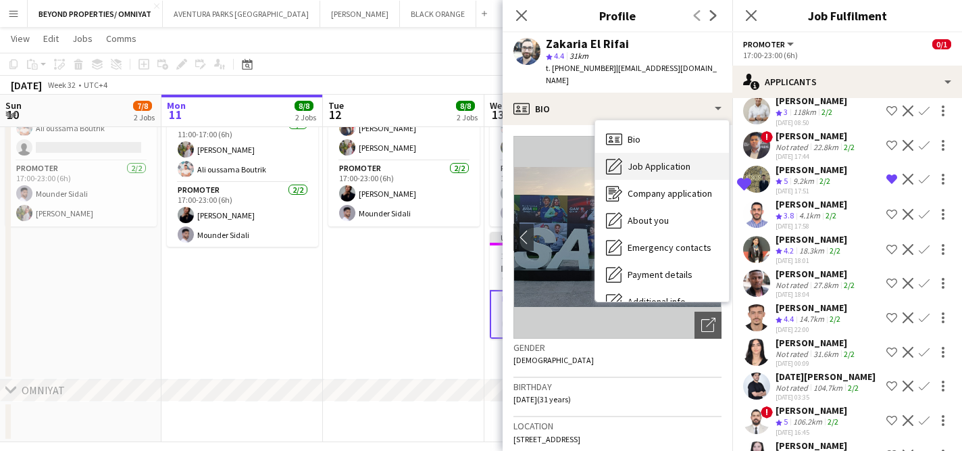
click at [656, 160] on span "Job Application" at bounding box center [659, 166] width 63 height 12
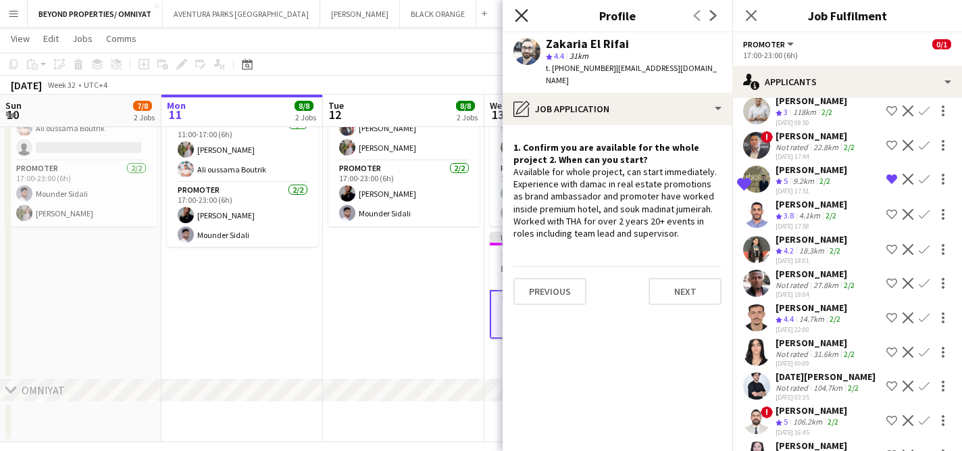
click at [524, 18] on icon at bounding box center [521, 15] width 13 height 13
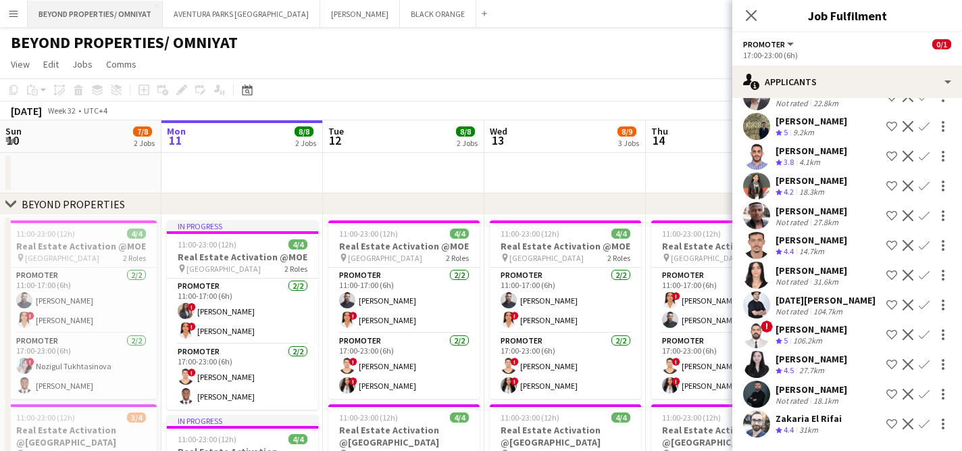
scroll to position [0, 0]
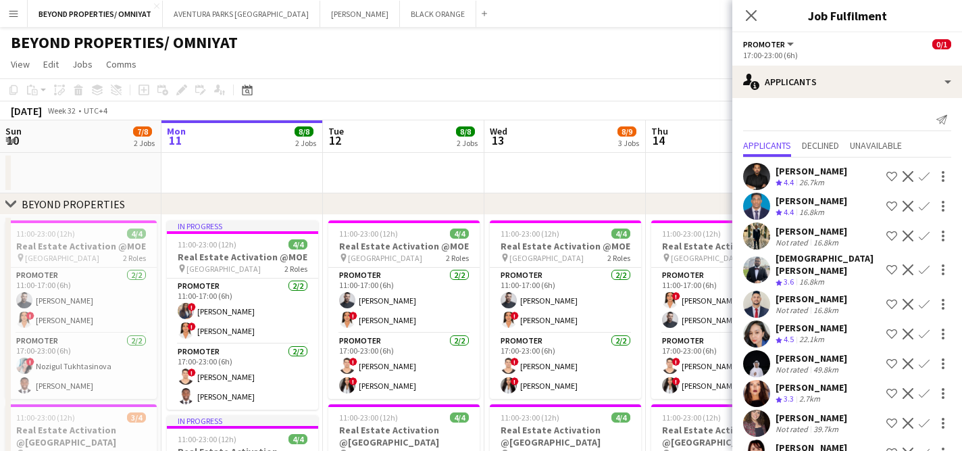
click at [447, 116] on div "[DATE] Week 32 • UTC+4 Publish 1 job Revert 1 job" at bounding box center [481, 110] width 962 height 19
